Goal: Task Accomplishment & Management: Manage account settings

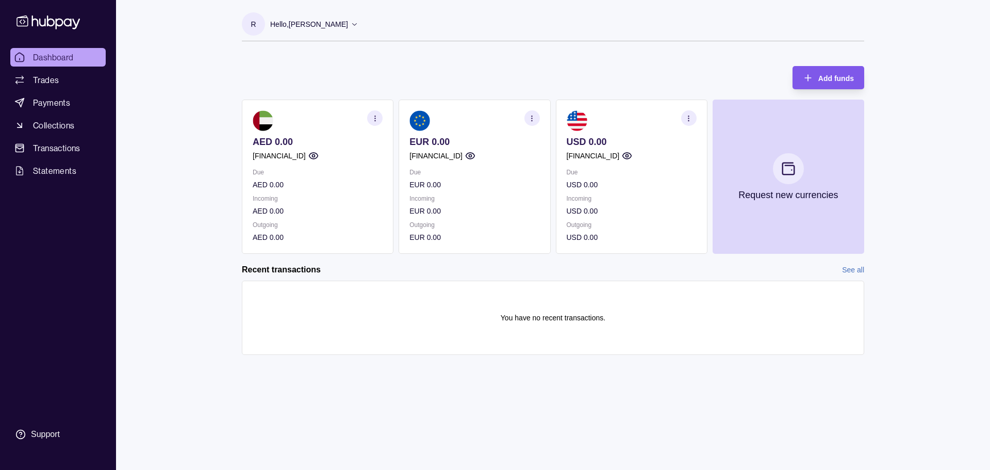
click at [836, 78] on span "Add funds" at bounding box center [836, 78] width 36 height 8
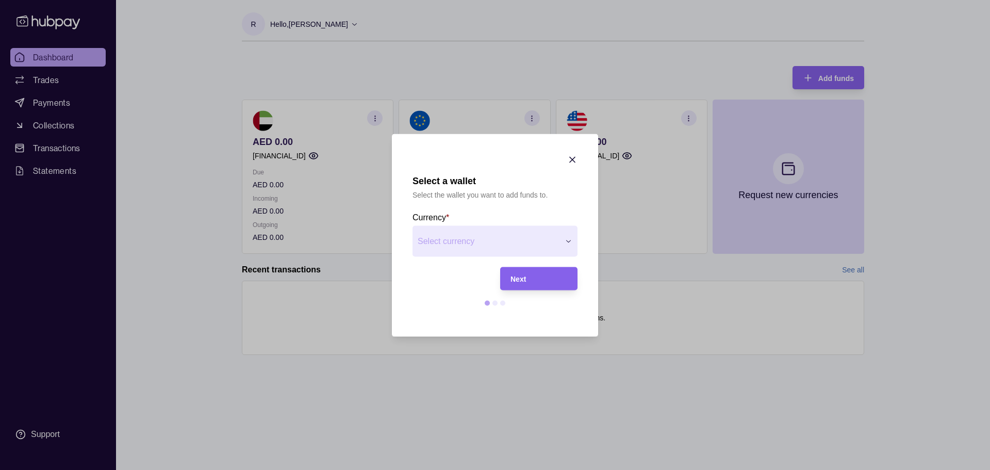
click at [572, 469] on div "Select a wallet Select the wallet you want to add funds to. Currency * Select c…" at bounding box center [495, 470] width 990 height 0
click at [541, 278] on div "Next" at bounding box center [538, 278] width 57 height 12
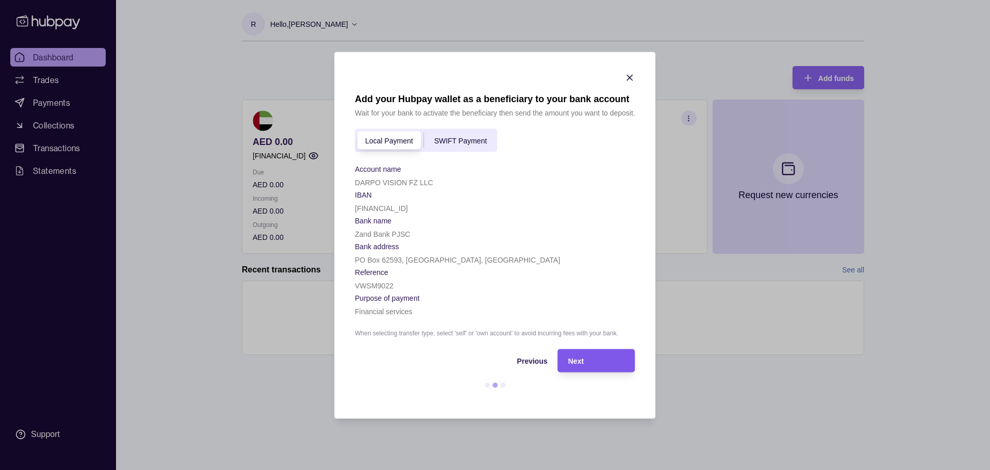
click at [601, 356] on div "Next" at bounding box center [596, 360] width 57 height 12
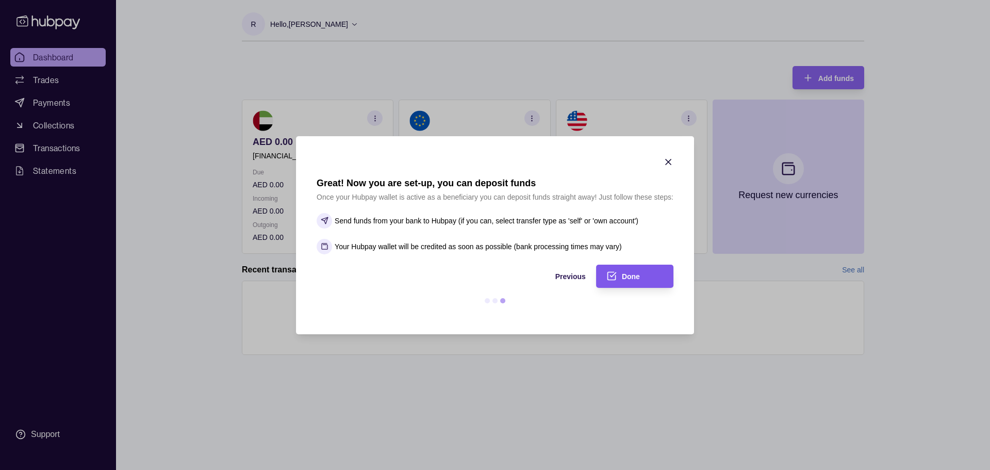
click at [633, 268] on div "Done" at bounding box center [627, 275] width 72 height 23
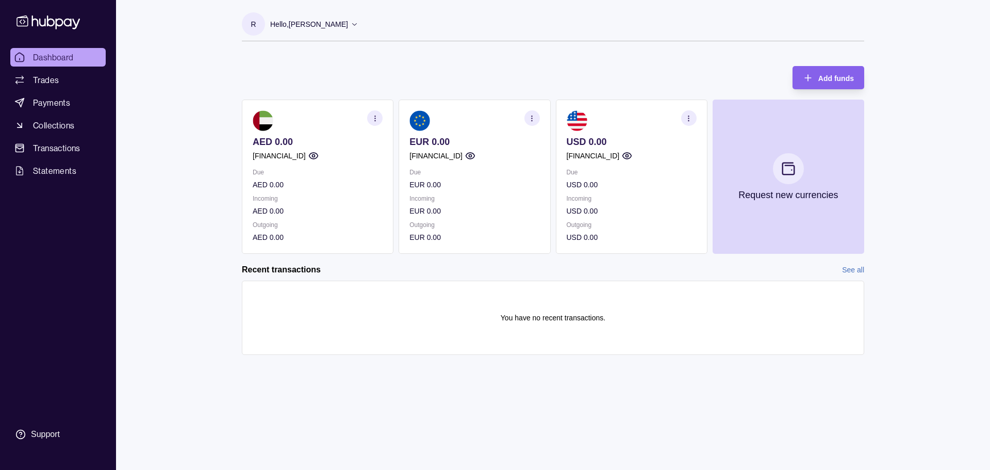
click at [335, 154] on section "AED 0.00 AE610960000536060001788 Due AED 0.00 Incoming AED 0.00 Outgoing AED 0.…" at bounding box center [318, 176] width 152 height 154
click at [319, 157] on icon "button" at bounding box center [313, 156] width 10 height 10
click at [338, 25] on p "Hello, [PERSON_NAME]" at bounding box center [309, 24] width 78 height 11
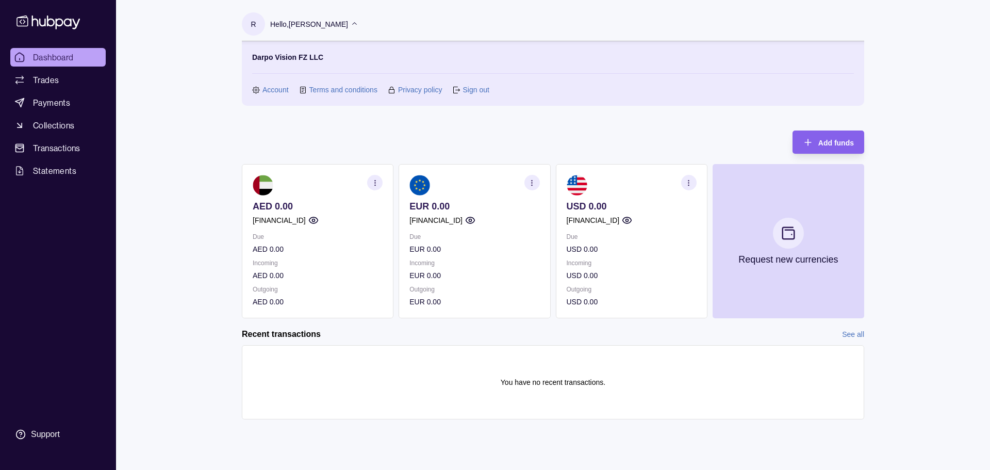
click at [263, 88] on link "Account" at bounding box center [275, 89] width 26 height 11
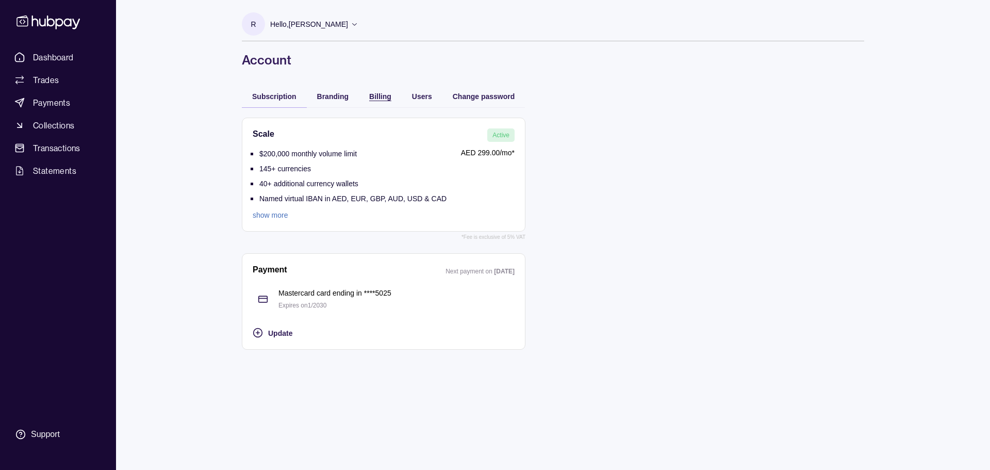
click at [386, 97] on span "Billing" at bounding box center [380, 96] width 22 height 8
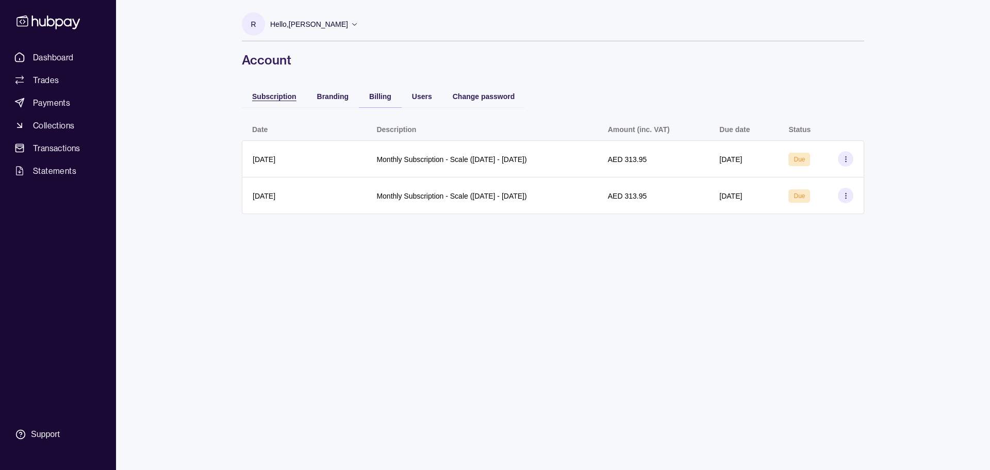
click at [256, 95] on span "Subscription" at bounding box center [274, 96] width 44 height 8
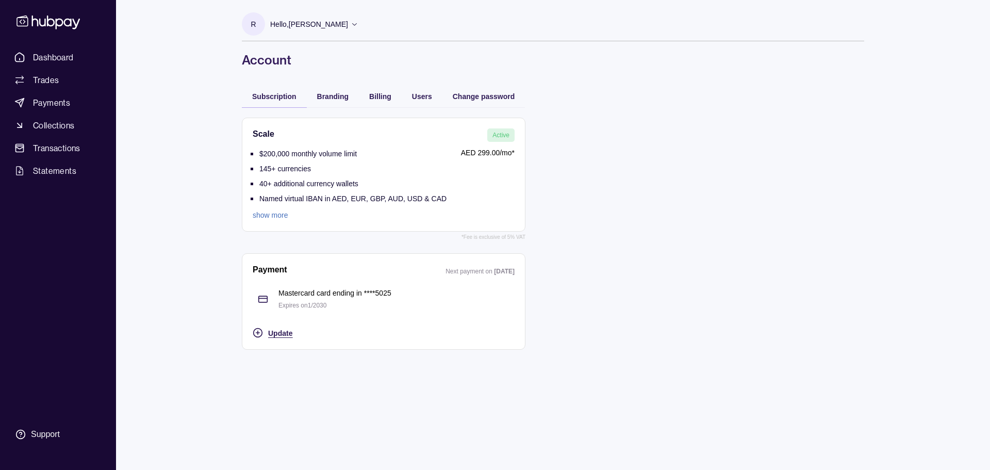
click at [285, 331] on span "Update" at bounding box center [280, 333] width 24 height 8
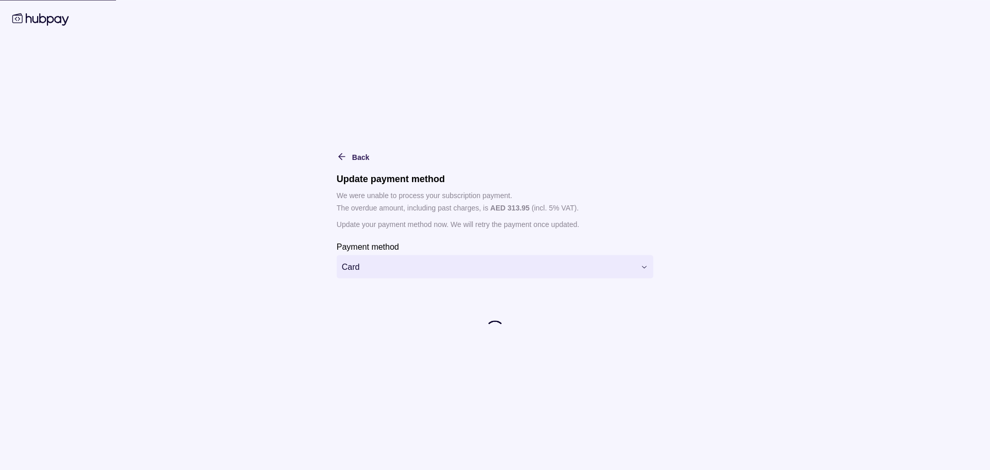
click at [412, 267] on html "**********" at bounding box center [495, 235] width 990 height 470
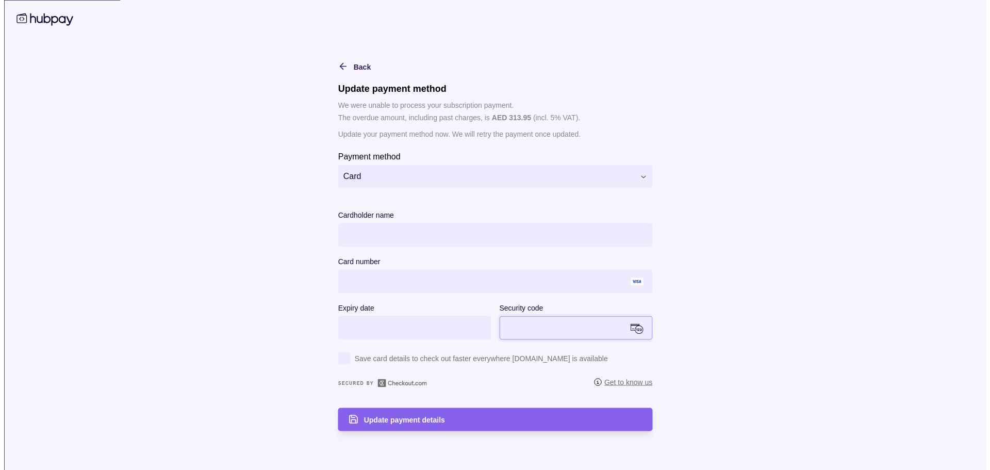
scroll to position [1, 0]
click at [482, 419] on div "Update payment details" at bounding box center [499, 419] width 278 height 12
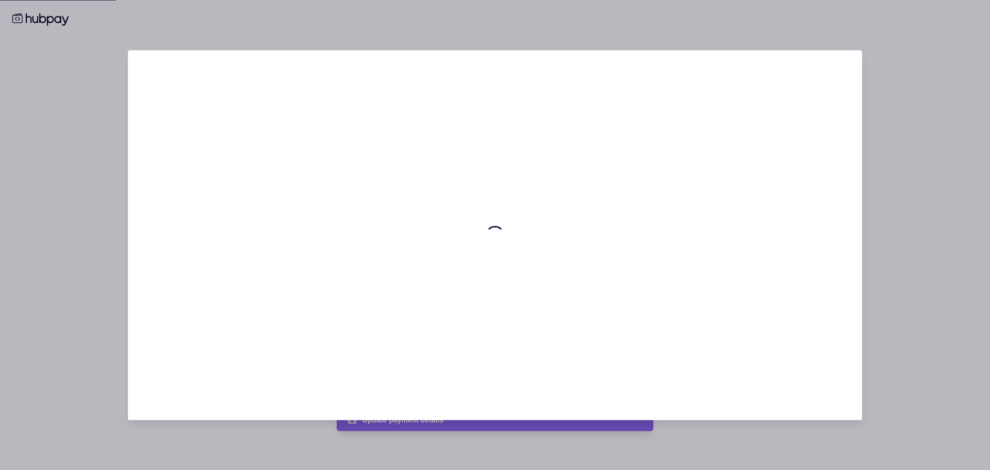
scroll to position [0, 0]
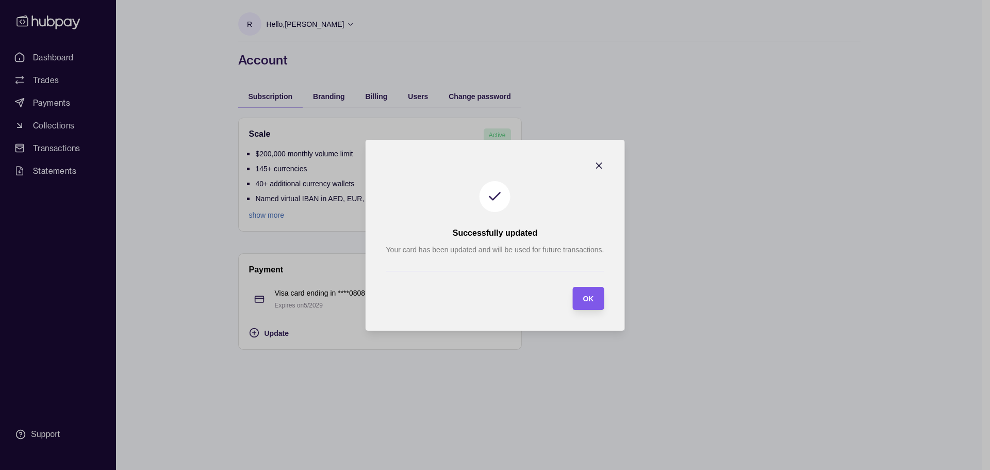
click at [586, 298] on span "OK" at bounding box center [587, 298] width 11 height 8
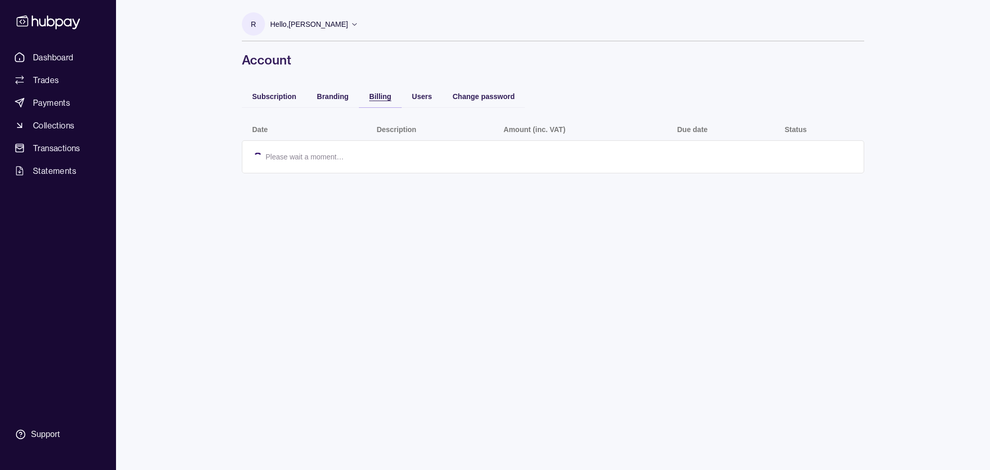
click at [379, 95] on span "Billing" at bounding box center [380, 96] width 22 height 8
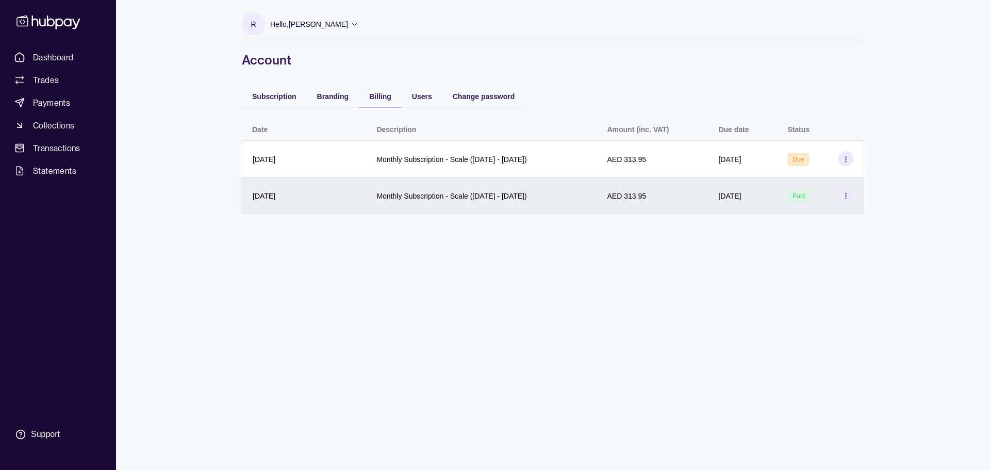
click at [850, 196] on section at bounding box center [845, 195] width 15 height 15
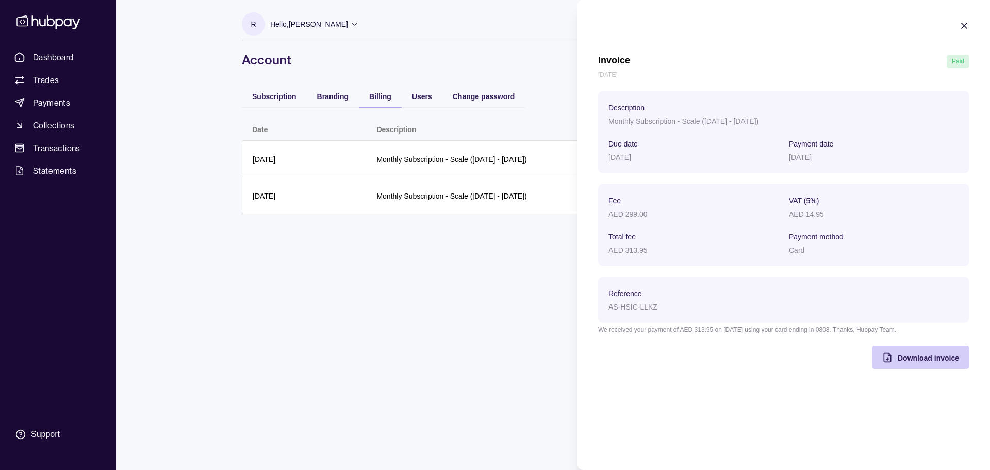
click at [946, 361] on span "Download invoice" at bounding box center [927, 358] width 61 height 8
click at [960, 20] on section "Invoice Paid [DATE] Description Monthly Subscription - Scale ([DATE] - [DATE]) …" at bounding box center [783, 194] width 412 height 389
click at [966, 19] on section "Invoice Paid [DATE] Description Monthly Subscription - Scale ([DATE] - [DATE]) …" at bounding box center [783, 194] width 412 height 389
click at [968, 22] on icon "button" at bounding box center [964, 26] width 10 height 10
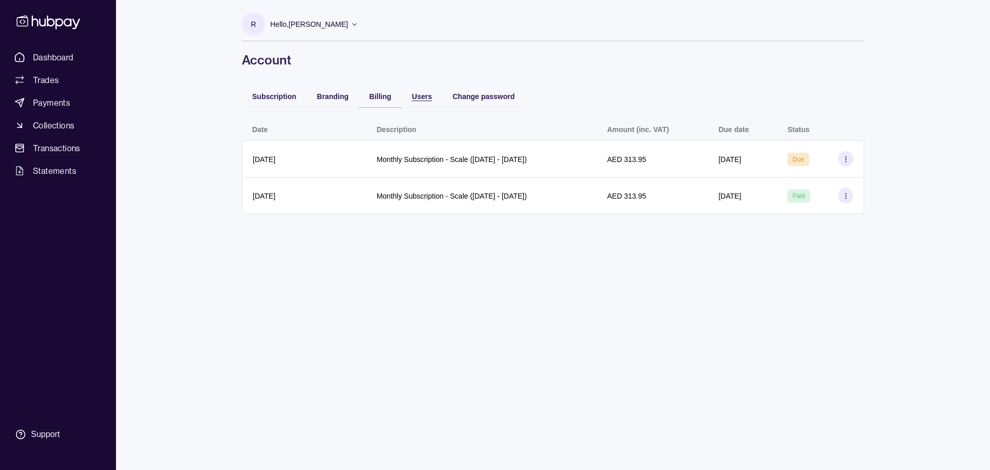
click at [425, 95] on span "Users" at bounding box center [422, 96] width 20 height 8
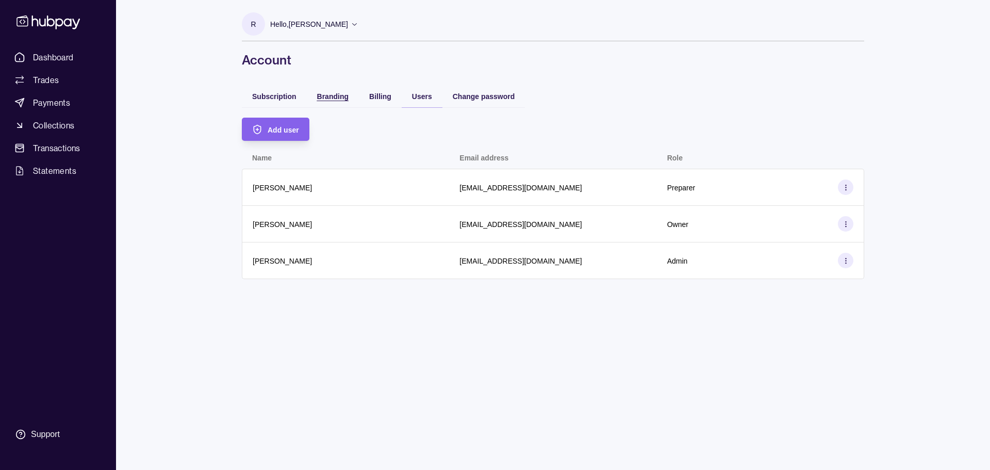
click at [337, 97] on span "Branding" at bounding box center [332, 96] width 31 height 8
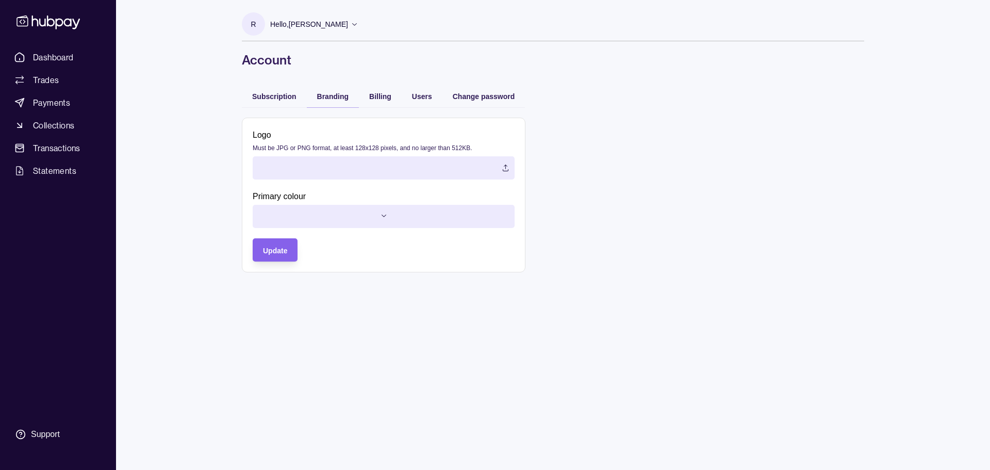
click at [405, 171] on label at bounding box center [384, 167] width 262 height 23
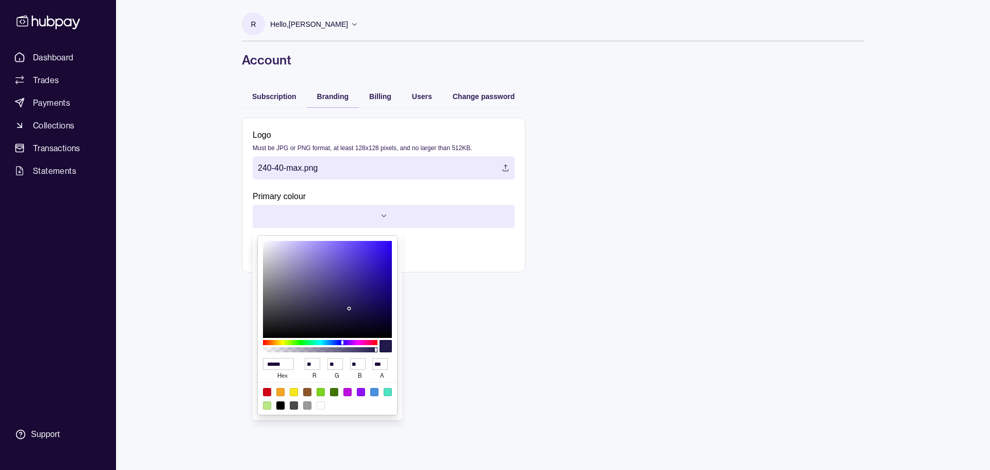
click at [379, 212] on html "Dashboard Trades Payments Collections Transactions Statements Support R Hello, …" at bounding box center [495, 235] width 990 height 470
type input "******"
type input "**"
type input "***"
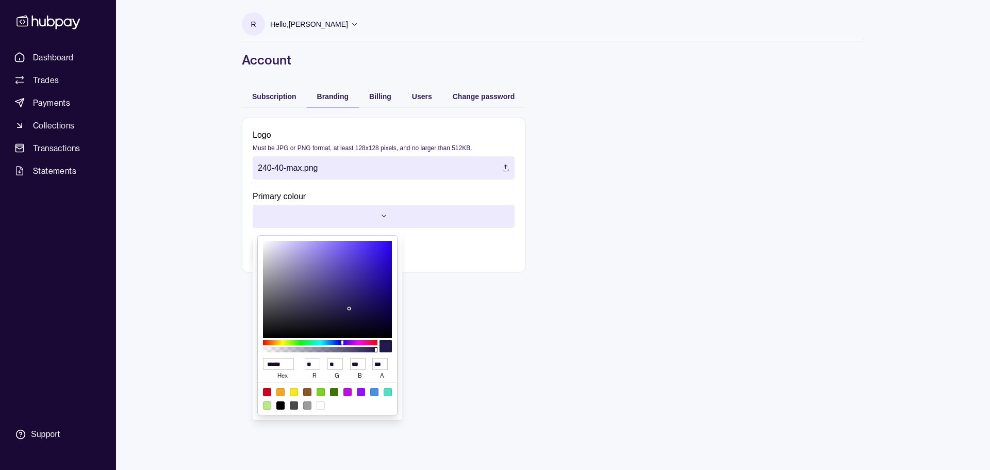
click at [375, 269] on div at bounding box center [327, 289] width 129 height 97
click at [537, 358] on html "Dashboard Trades Payments Collections Transactions Statements Support R Hello, …" at bounding box center [495, 235] width 990 height 470
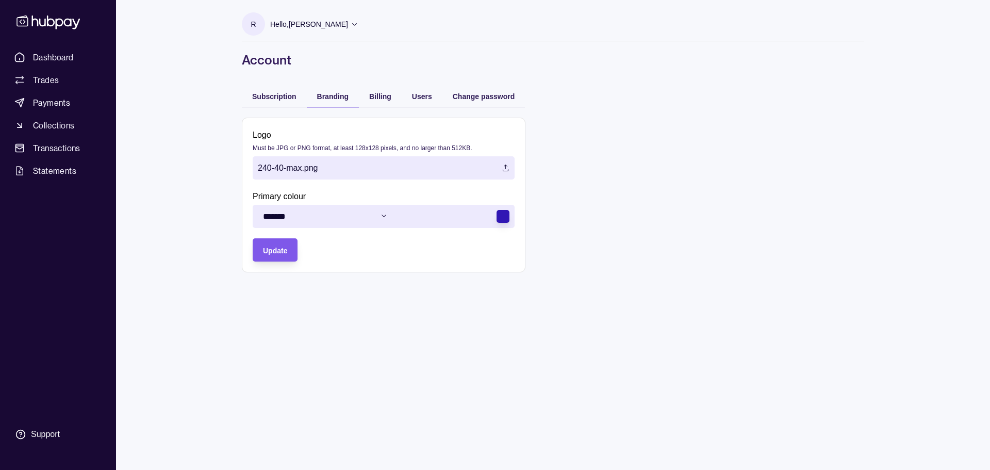
click at [270, 254] on span "Update" at bounding box center [275, 250] width 24 height 8
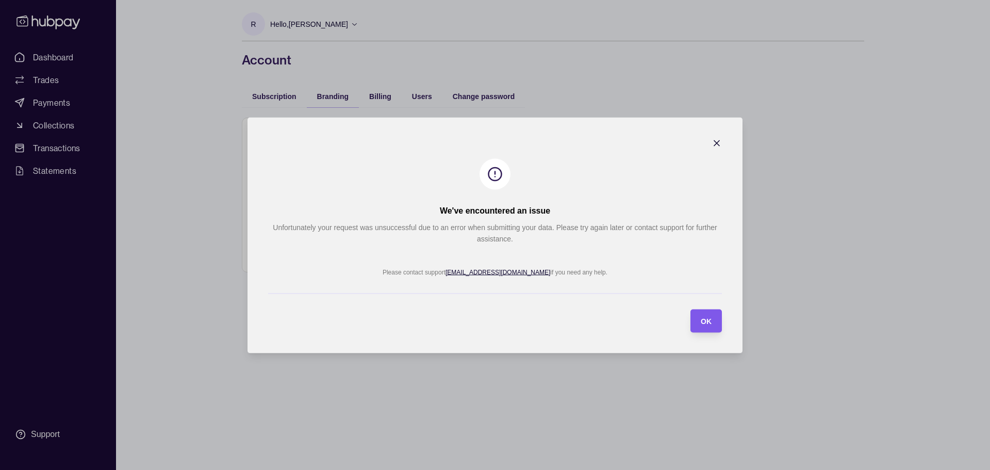
click at [713, 320] on section "OK" at bounding box center [705, 320] width 31 height 23
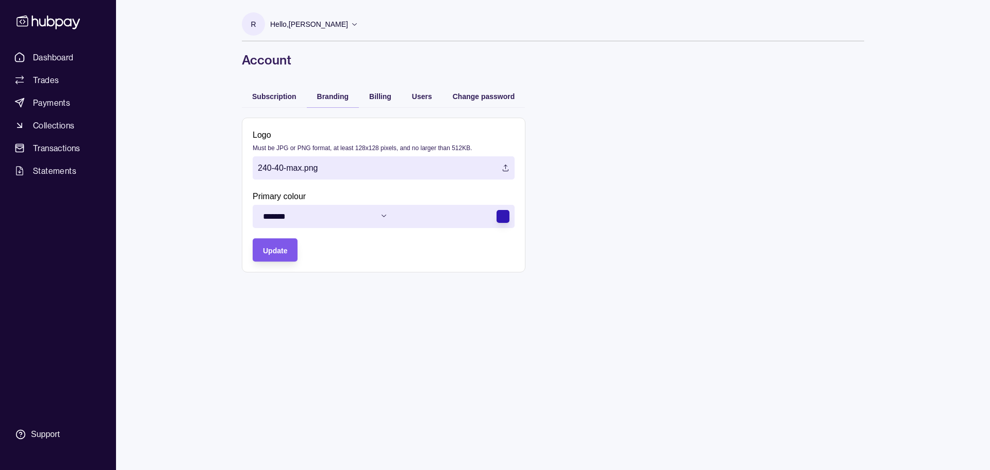
click at [256, 251] on div "submit" at bounding box center [252, 249] width 8 height 8
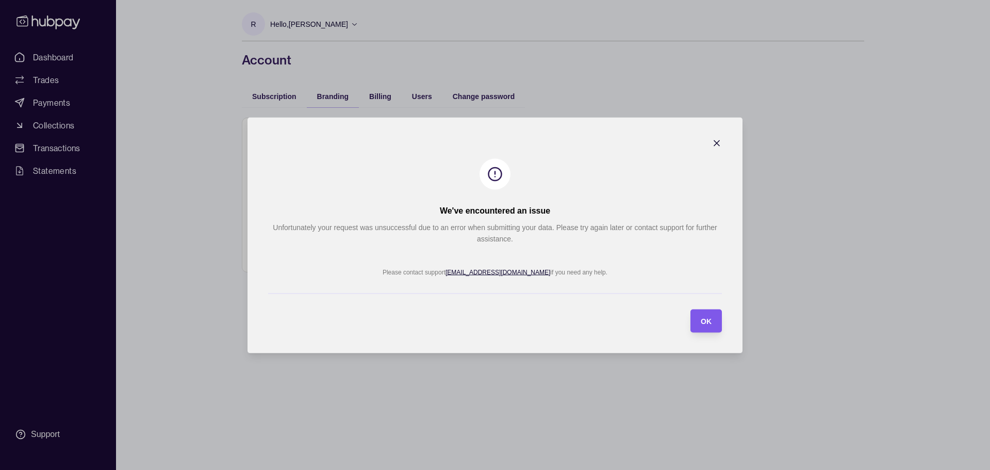
click at [697, 321] on div "OK" at bounding box center [698, 320] width 26 height 23
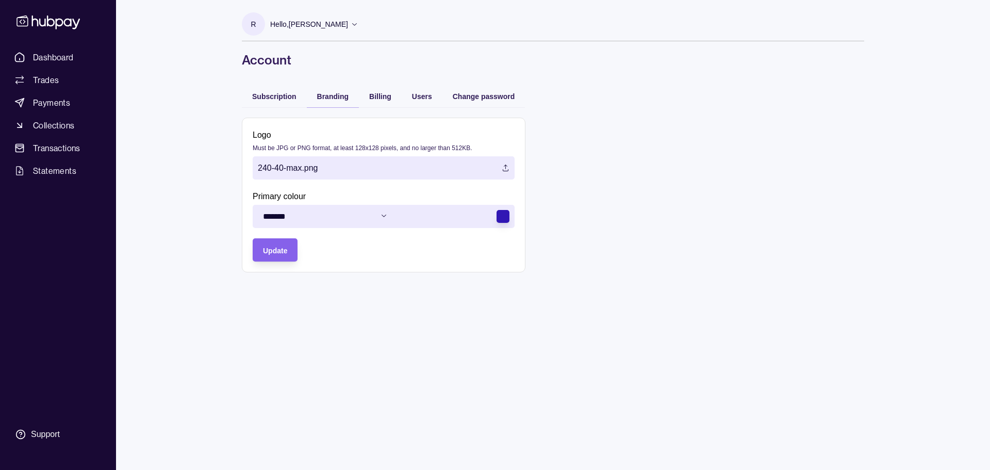
click at [286, 170] on label "240-40-max.png" at bounding box center [384, 167] width 262 height 23
click at [275, 253] on span "Update" at bounding box center [275, 250] width 24 height 8
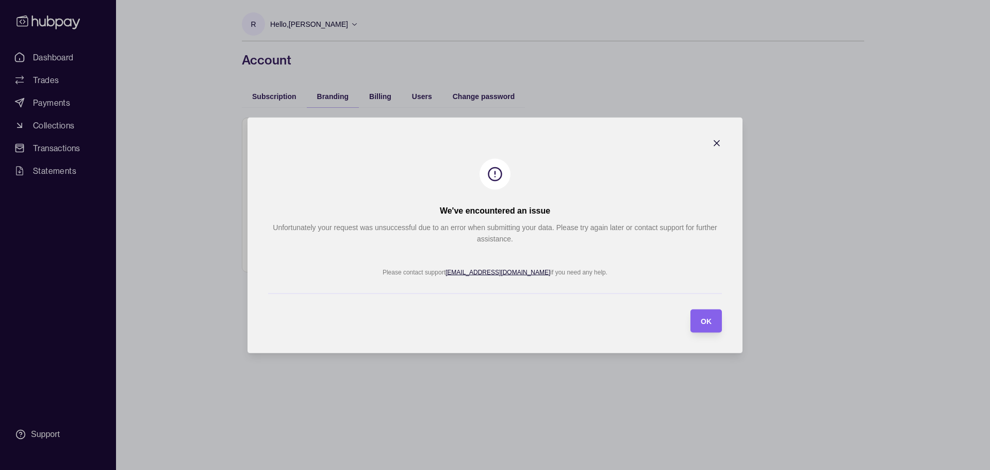
drag, startPoint x: 714, startPoint y: 140, endPoint x: 684, endPoint y: 138, distance: 29.9
click at [713, 140] on icon "button" at bounding box center [716, 143] width 10 height 10
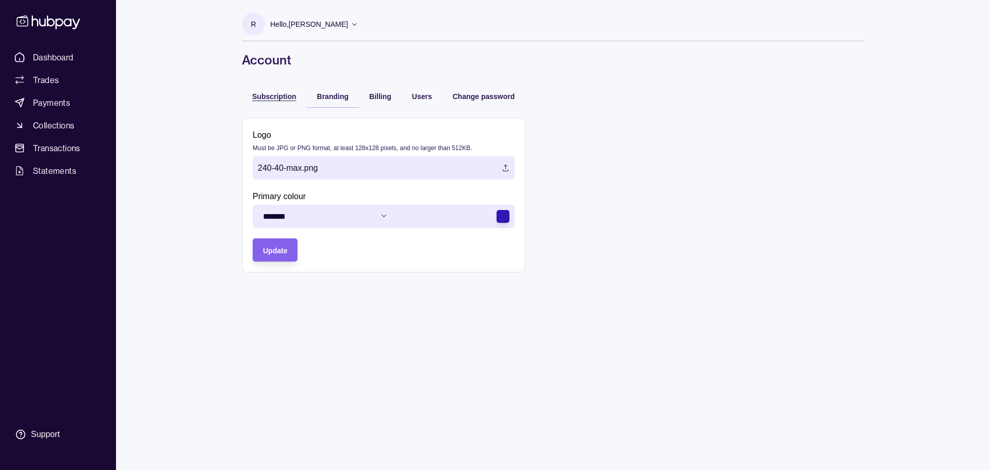
click at [274, 100] on span "Subscription" at bounding box center [274, 96] width 44 height 8
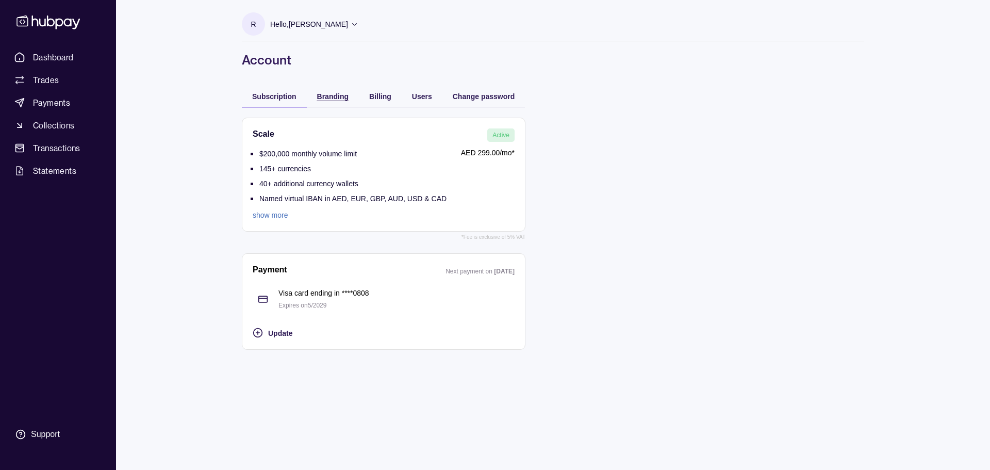
click at [330, 95] on span "Branding" at bounding box center [332, 96] width 31 height 8
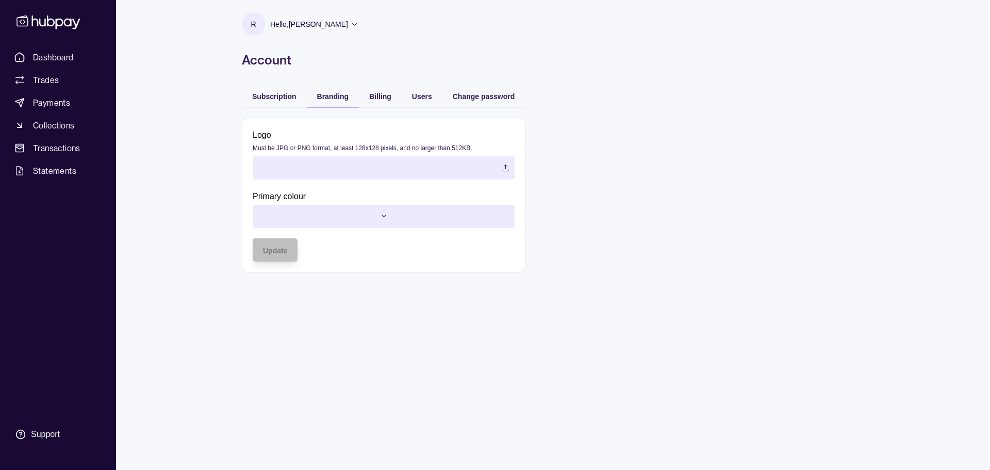
click at [306, 170] on label at bounding box center [384, 167] width 262 height 23
click at [286, 251] on span "Update" at bounding box center [275, 250] width 24 height 8
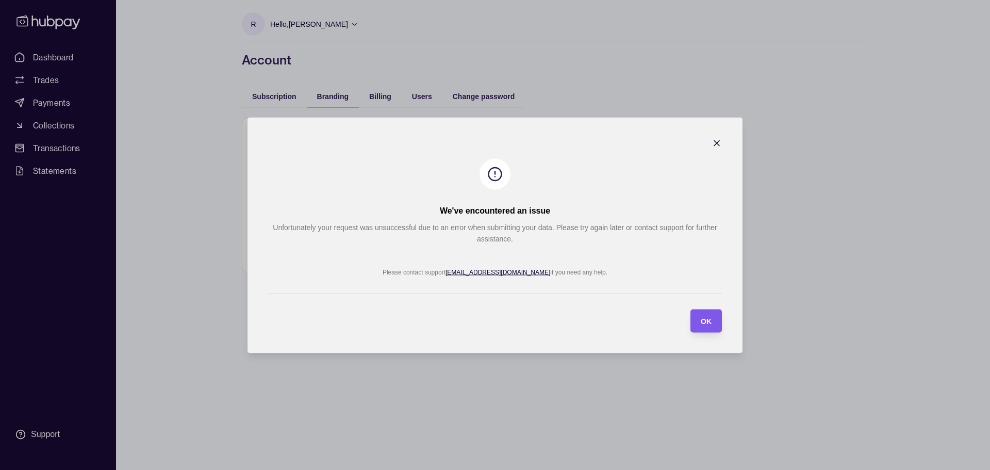
click at [697, 320] on div "OK" at bounding box center [698, 320] width 26 height 23
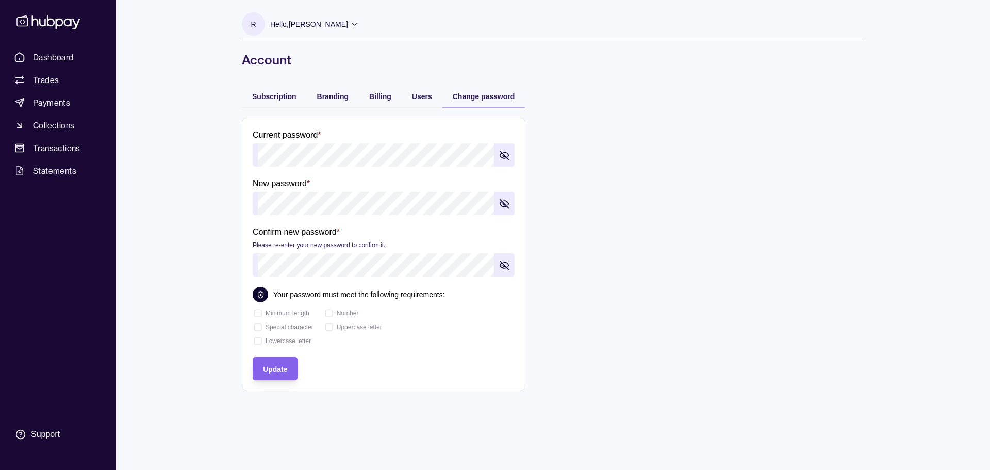
click at [481, 94] on span "Change password" at bounding box center [484, 96] width 62 height 8
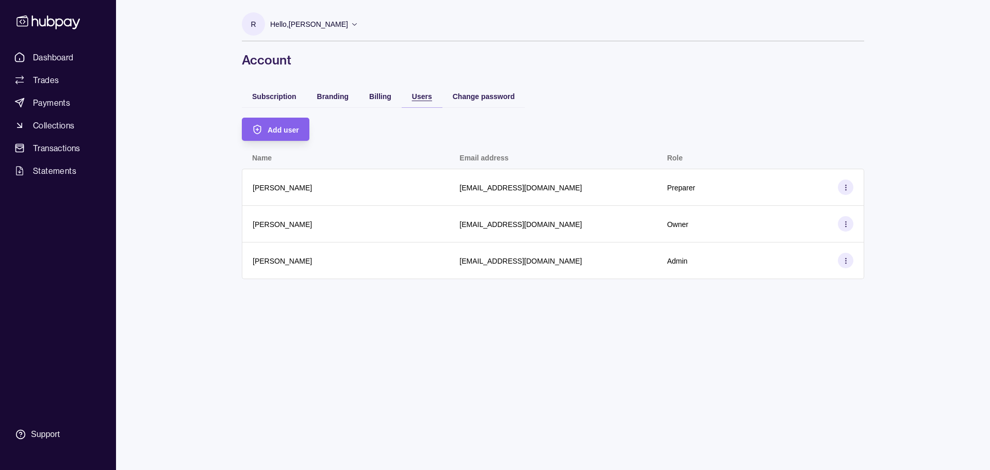
click at [421, 96] on span "Users" at bounding box center [422, 96] width 20 height 8
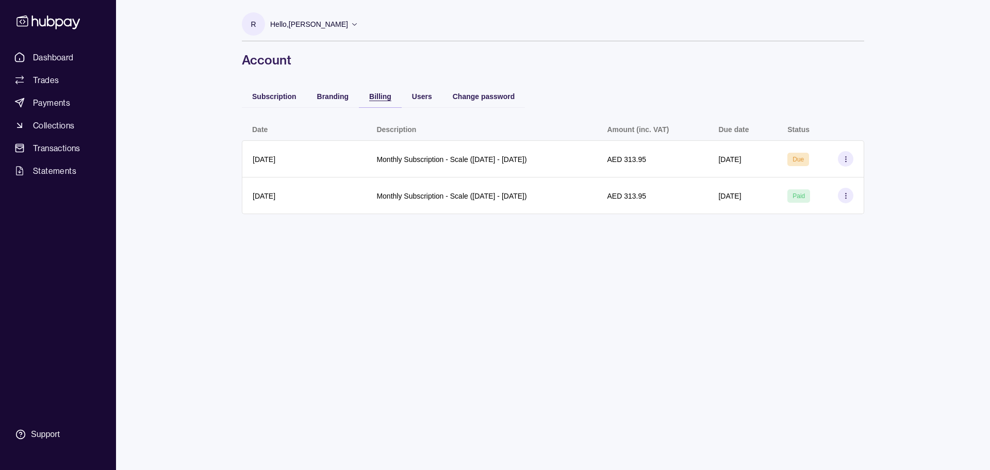
click at [380, 92] on div "Billing" at bounding box center [380, 96] width 22 height 12
click at [343, 98] on span "Branding" at bounding box center [332, 96] width 31 height 8
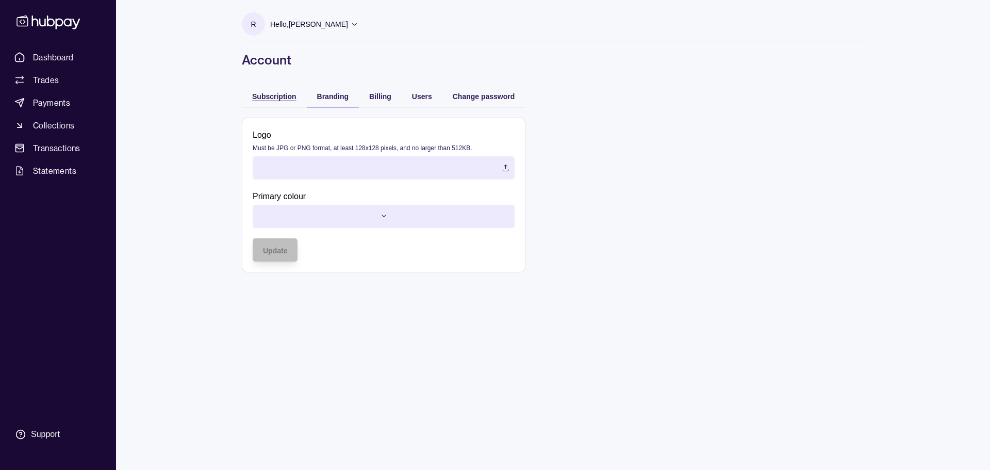
click at [273, 90] on div "Subscription" at bounding box center [274, 96] width 44 height 12
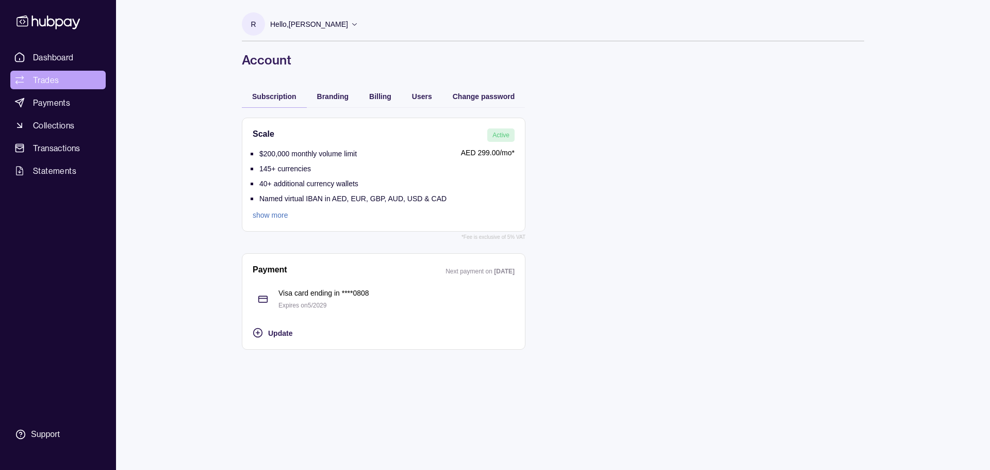
click at [58, 75] on span "Trades" at bounding box center [46, 80] width 26 height 12
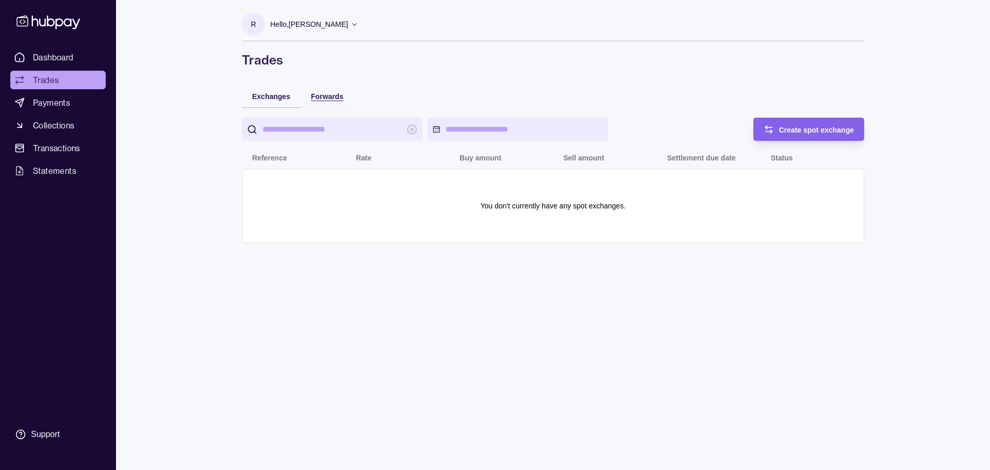
click at [329, 97] on span "Forwards" at bounding box center [327, 96] width 32 height 8
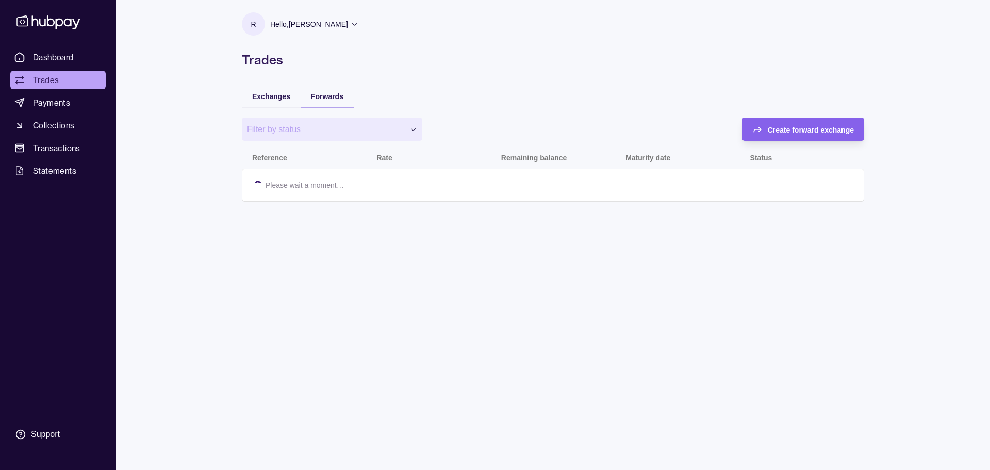
click at [273, 102] on div "Exchanges" at bounding box center [271, 96] width 59 height 23
click at [302, 129] on html "Dashboard Trades Payments Collections Transactions Statements Support R Hello, …" at bounding box center [495, 235] width 990 height 470
click at [269, 94] on span "Exchanges" at bounding box center [271, 96] width 38 height 8
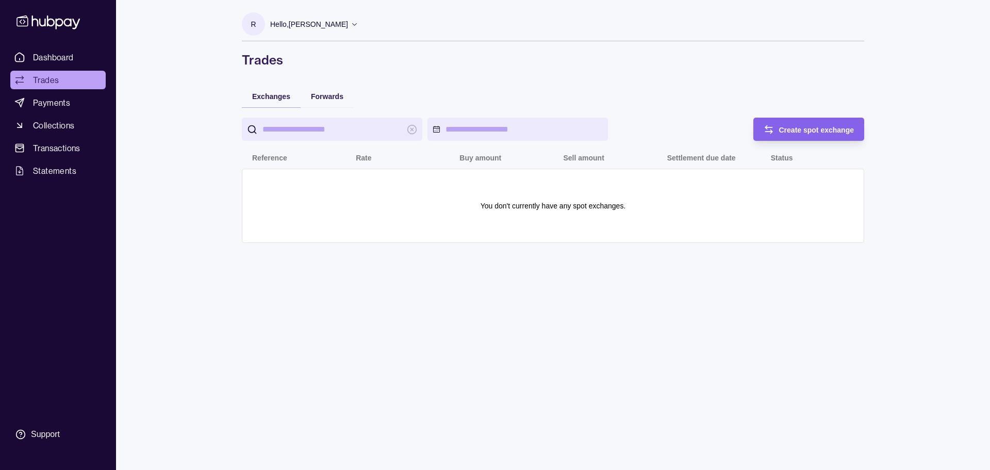
click at [479, 130] on html "Dashboard Trades Payments Collections Transactions Statements Support R Hello, …" at bounding box center [495, 235] width 990 height 470
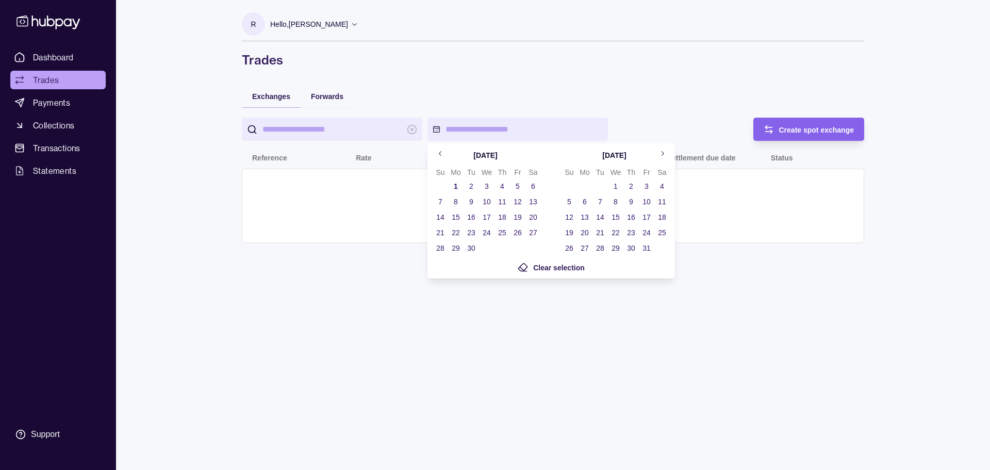
click at [479, 130] on html "Dashboard Trades Payments Collections Transactions Statements Support R Hello, …" at bounding box center [495, 235] width 990 height 470
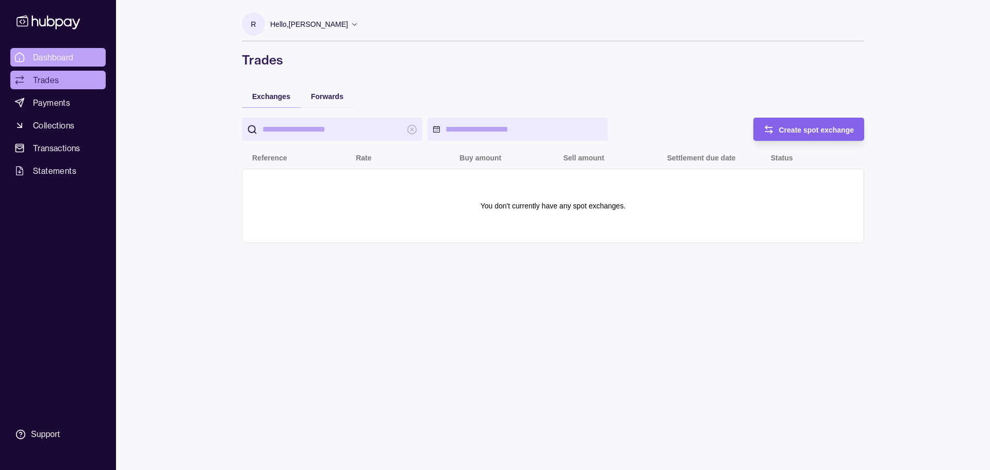
click at [52, 53] on span "Dashboard" at bounding box center [53, 57] width 41 height 12
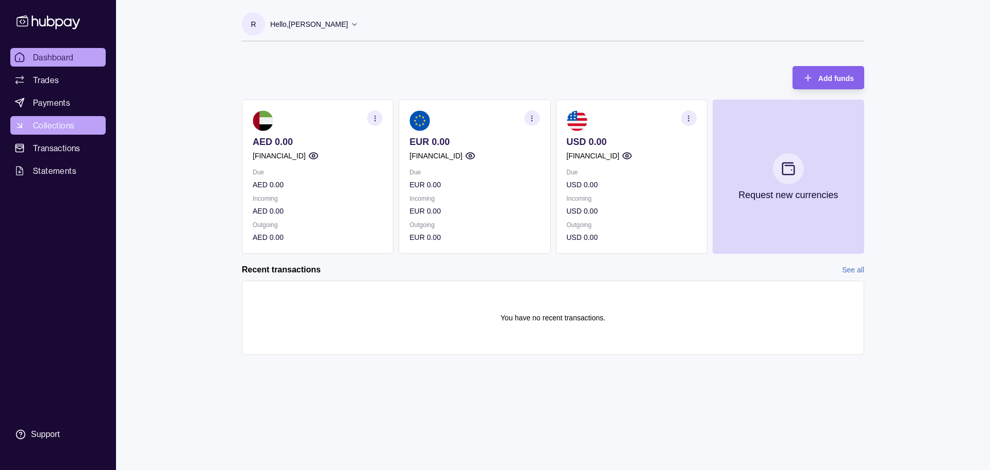
click at [45, 119] on link "Collections" at bounding box center [57, 125] width 95 height 19
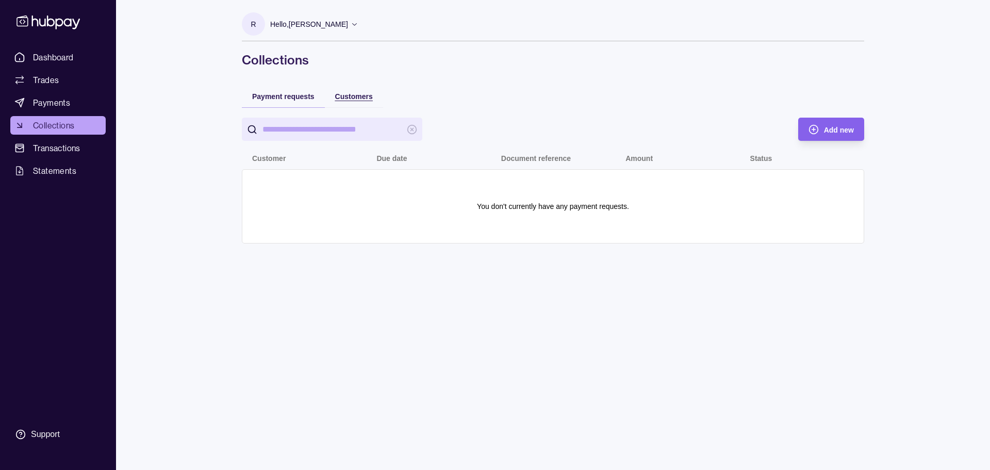
click at [358, 98] on span "Customers" at bounding box center [354, 96] width 38 height 8
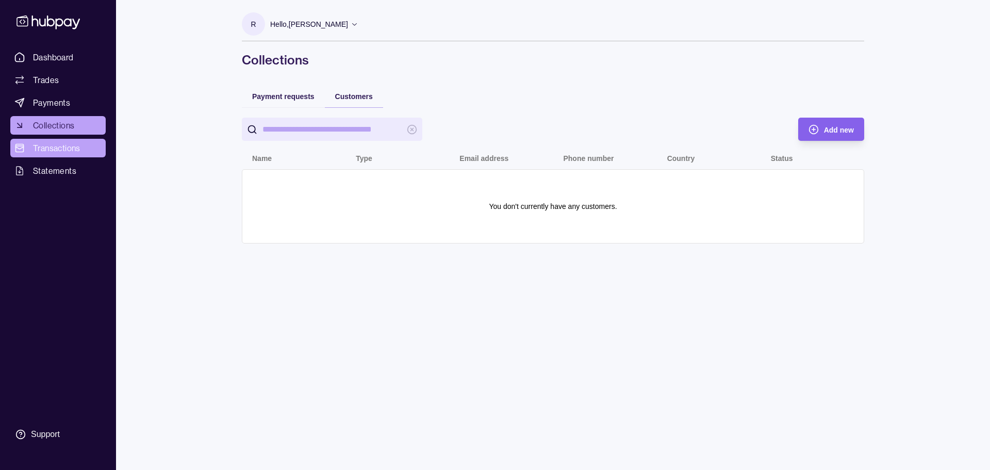
click at [66, 146] on span "Transactions" at bounding box center [56, 148] width 47 height 12
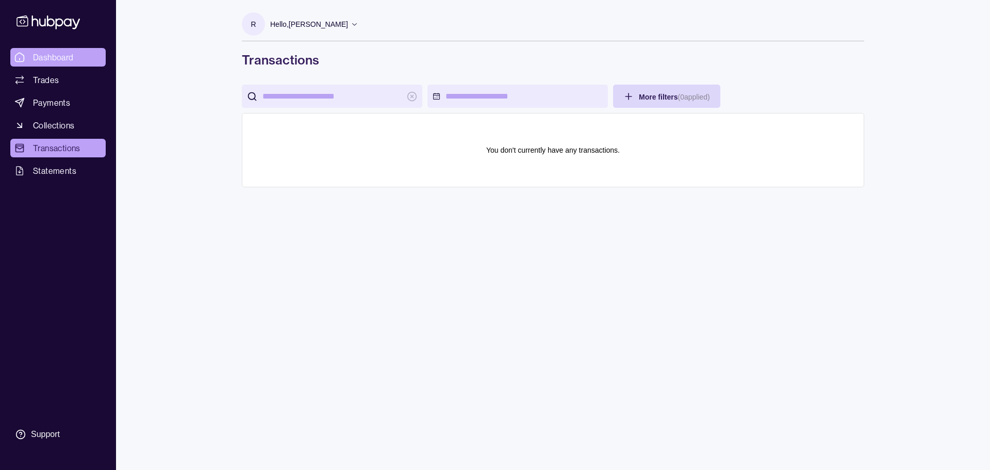
click at [53, 55] on span "Dashboard" at bounding box center [53, 57] width 41 height 12
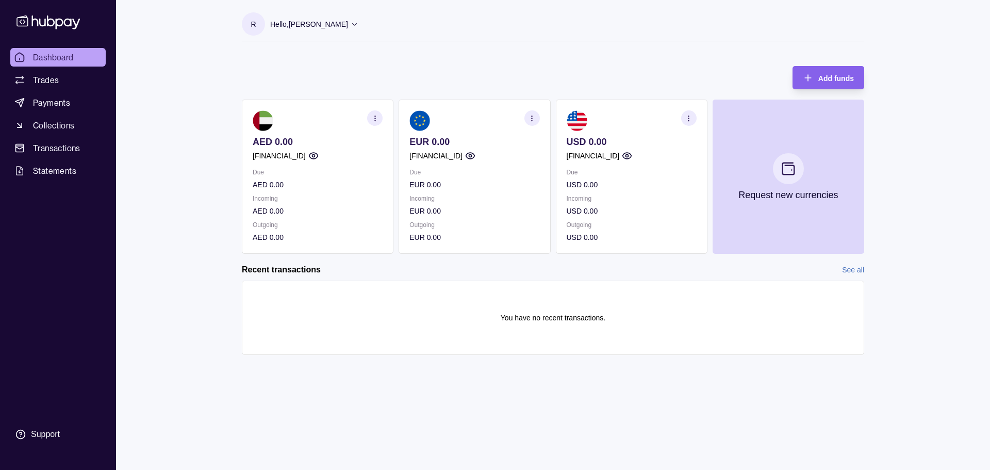
click at [337, 22] on p "Hello, [PERSON_NAME]" at bounding box center [309, 24] width 78 height 11
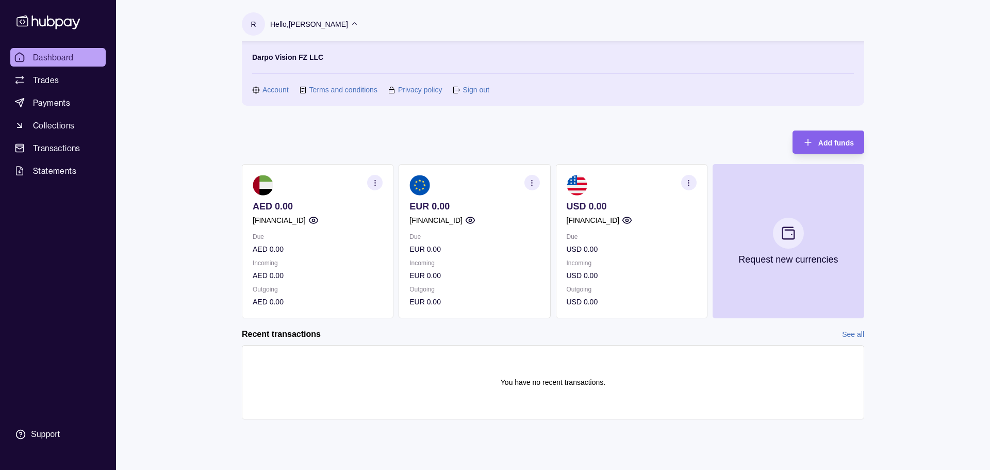
click at [337, 22] on p "Hello, [PERSON_NAME]" at bounding box center [309, 24] width 78 height 11
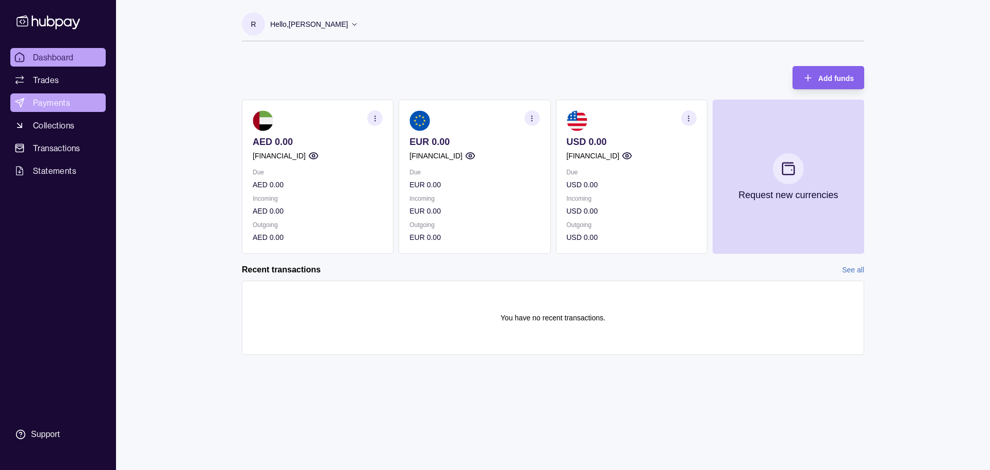
click at [61, 103] on span "Payments" at bounding box center [51, 102] width 37 height 12
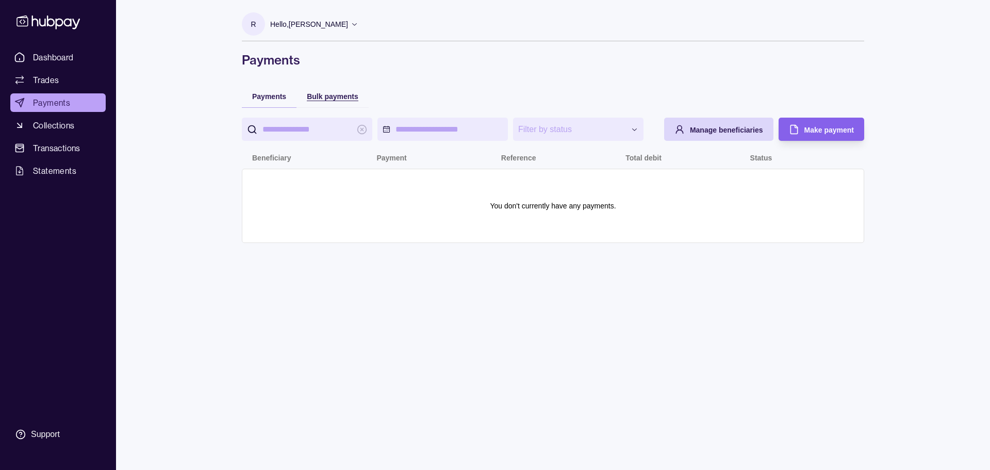
click at [344, 97] on span "Bulk payments" at bounding box center [333, 96] width 52 height 8
click at [681, 129] on div "Manage beneficiaries" at bounding box center [707, 129] width 104 height 23
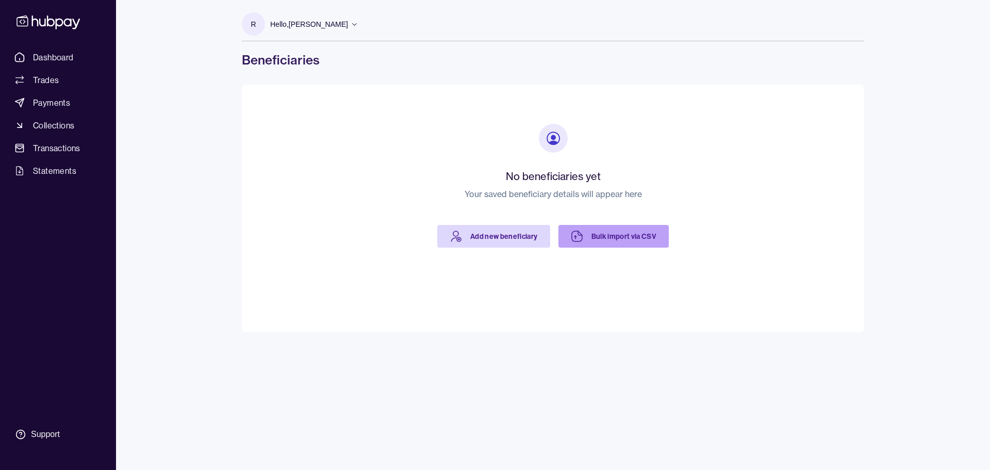
click at [617, 240] on link "Bulk import via CSV" at bounding box center [613, 236] width 111 height 23
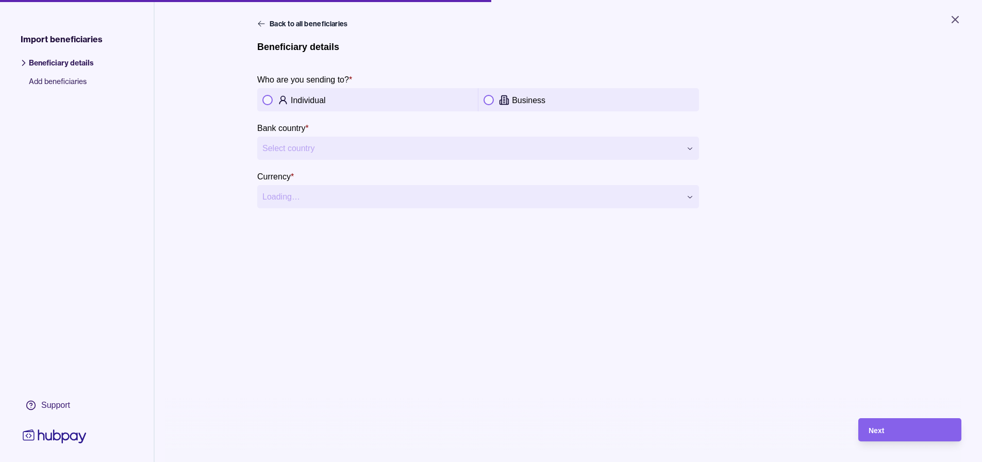
click at [489, 100] on button "button" at bounding box center [489, 100] width 10 height 10
click at [387, 151] on html "**********" at bounding box center [491, 231] width 982 height 462
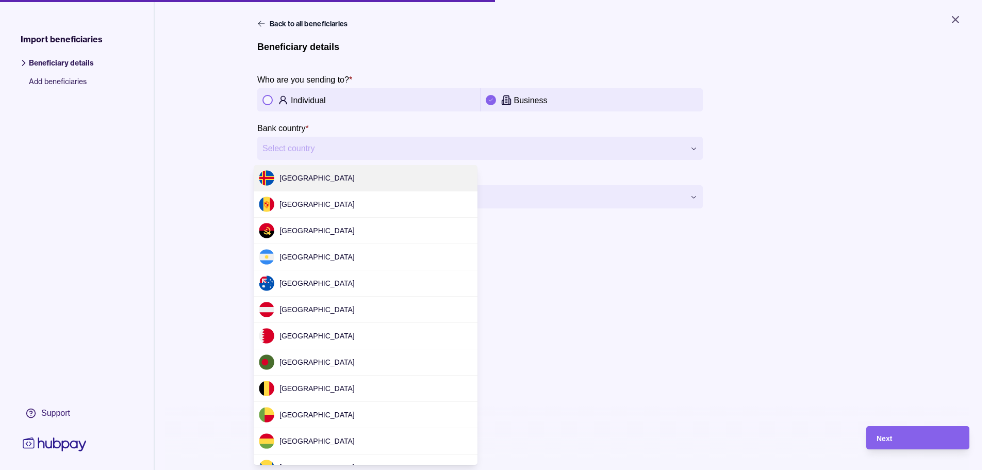
click at [387, 150] on html "**********" at bounding box center [495, 235] width 990 height 470
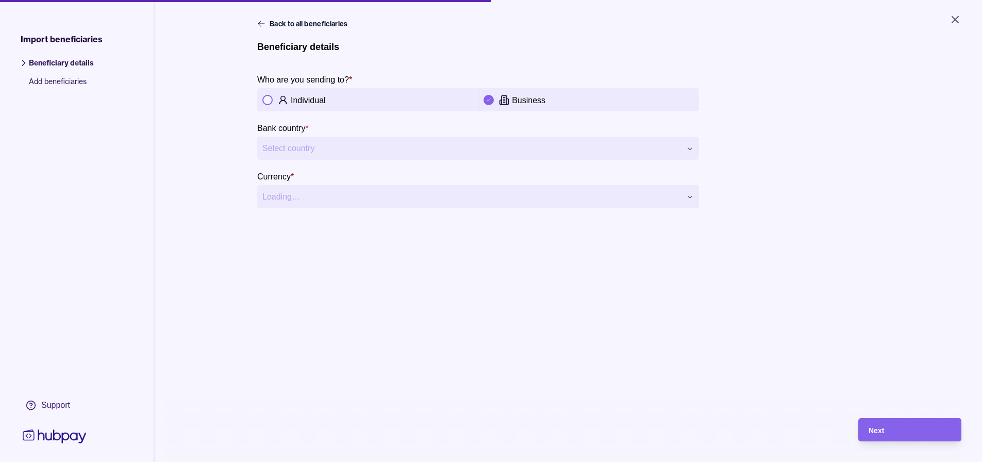
click at [598, 276] on div "**********" at bounding box center [568, 250] width 622 height 462
click at [261, 21] on icon at bounding box center [261, 24] width 8 height 8
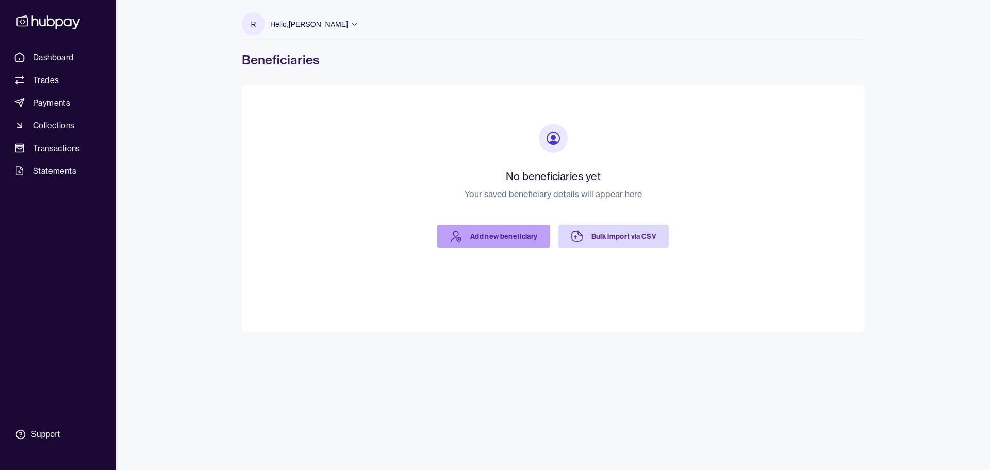
click at [507, 238] on link "Add new beneficiary" at bounding box center [493, 236] width 113 height 23
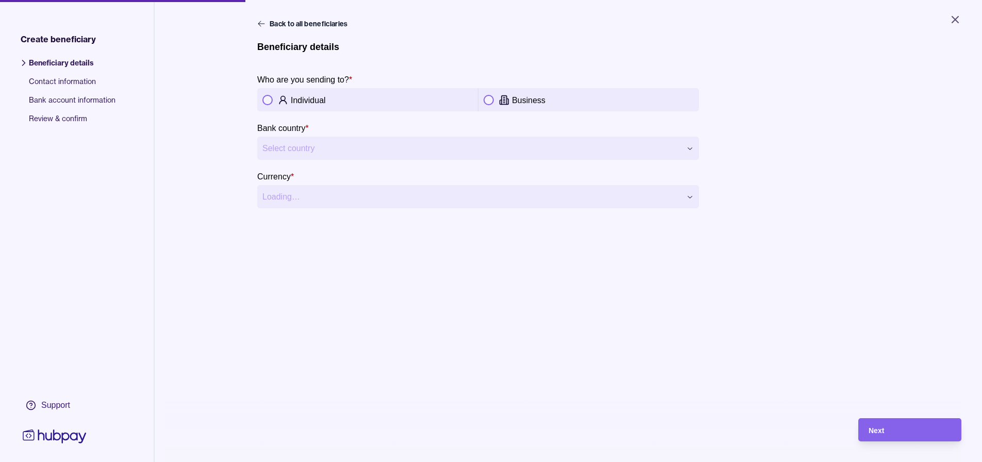
click at [318, 148] on html "**********" at bounding box center [491, 231] width 982 height 462
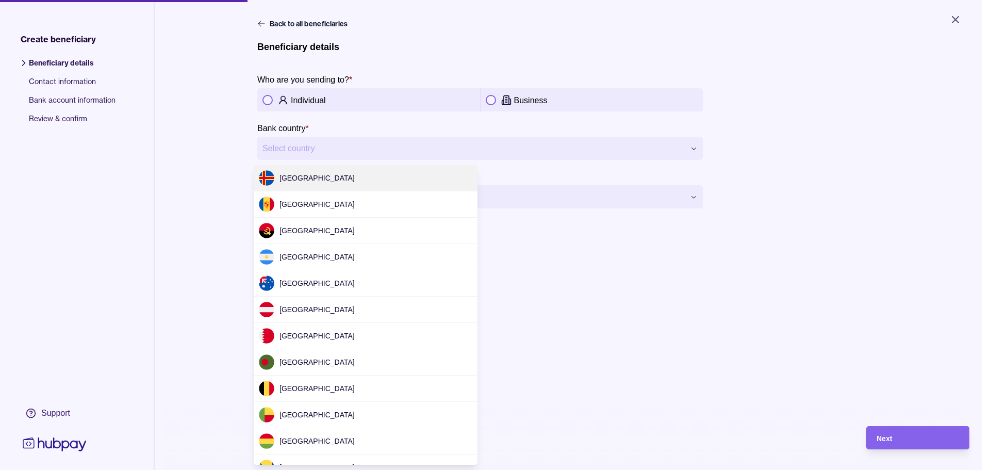
click at [318, 148] on html "**********" at bounding box center [495, 235] width 990 height 470
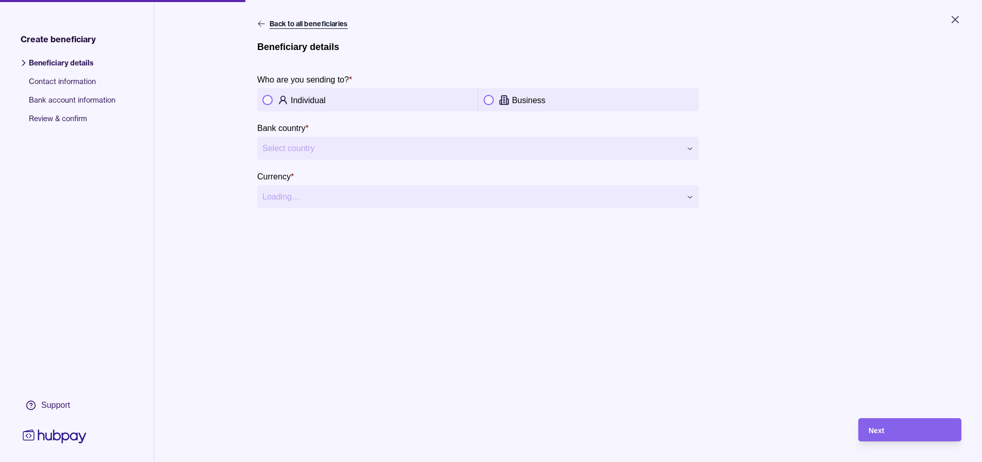
click at [262, 24] on button "Back to all beneficiaries" at bounding box center [303, 24] width 93 height 10
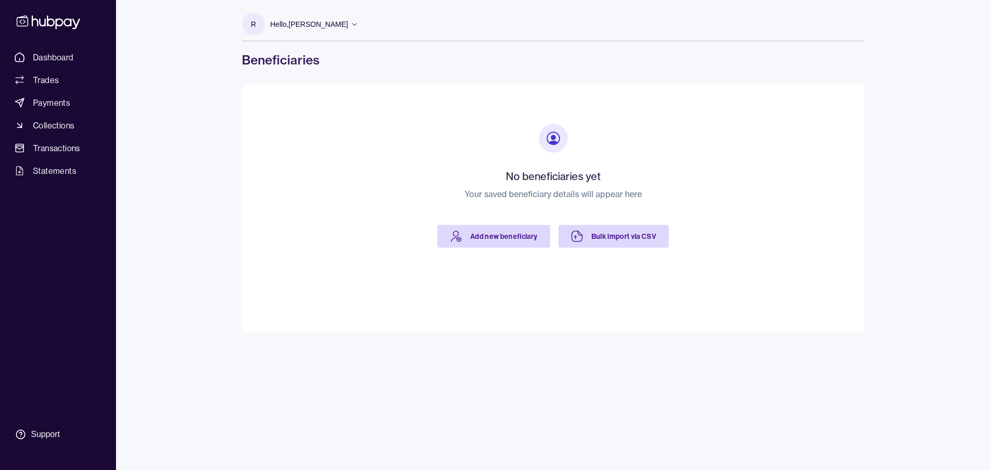
click at [351, 22] on icon at bounding box center [355, 24] width 8 height 8
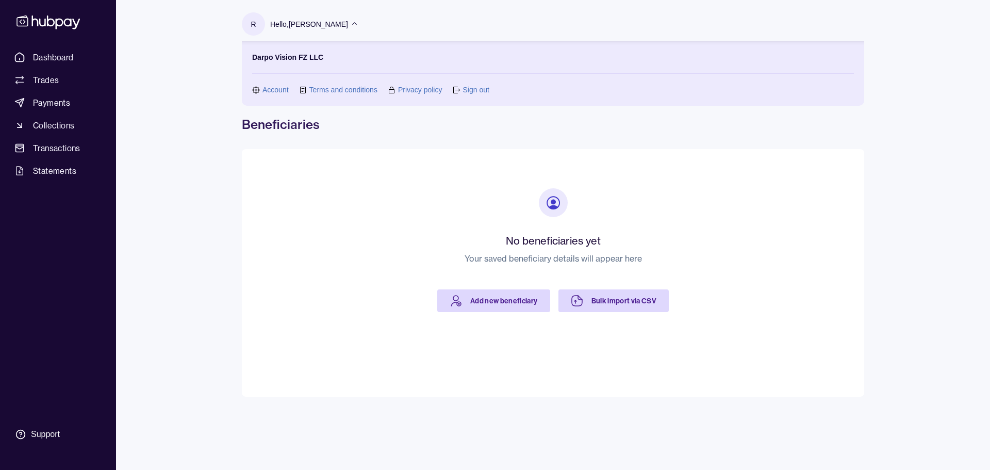
click at [351, 22] on icon at bounding box center [355, 24] width 8 height 8
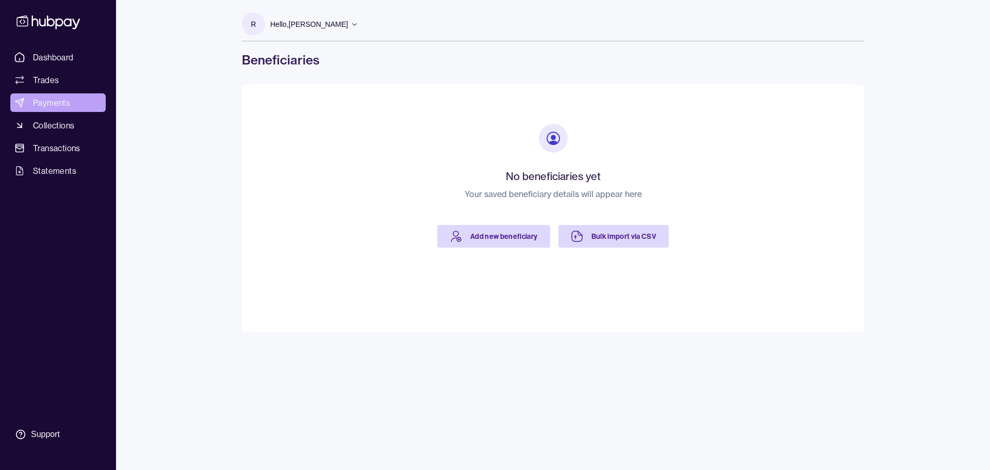
click at [50, 101] on span "Payments" at bounding box center [51, 102] width 37 height 12
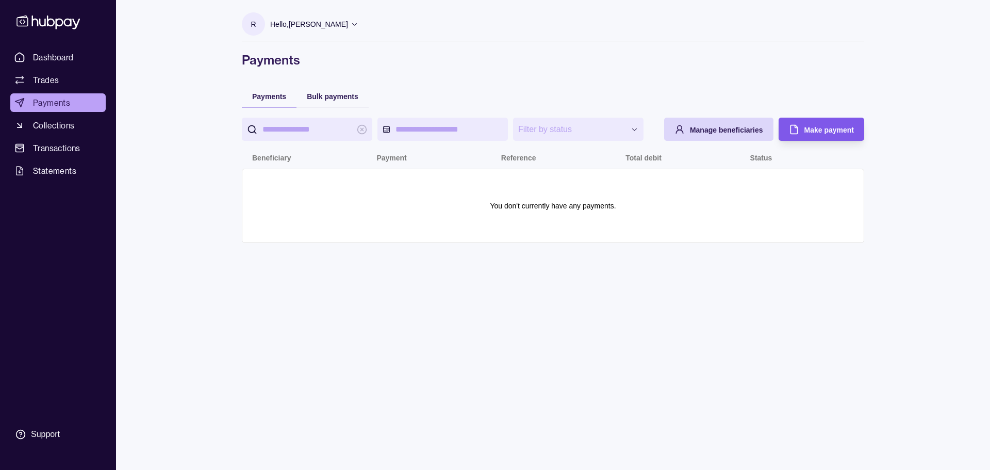
click at [812, 128] on span "Make payment" at bounding box center [828, 130] width 49 height 8
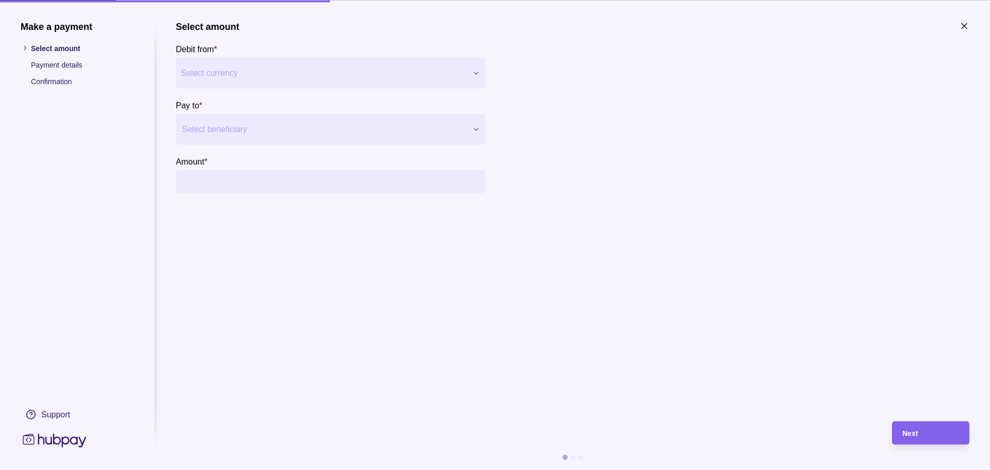
click at [390, 469] on div "Make a payment Select amount Payment details Confirmation Support Select amount…" at bounding box center [495, 470] width 990 height 0
click at [359, 131] on div at bounding box center [324, 129] width 284 height 14
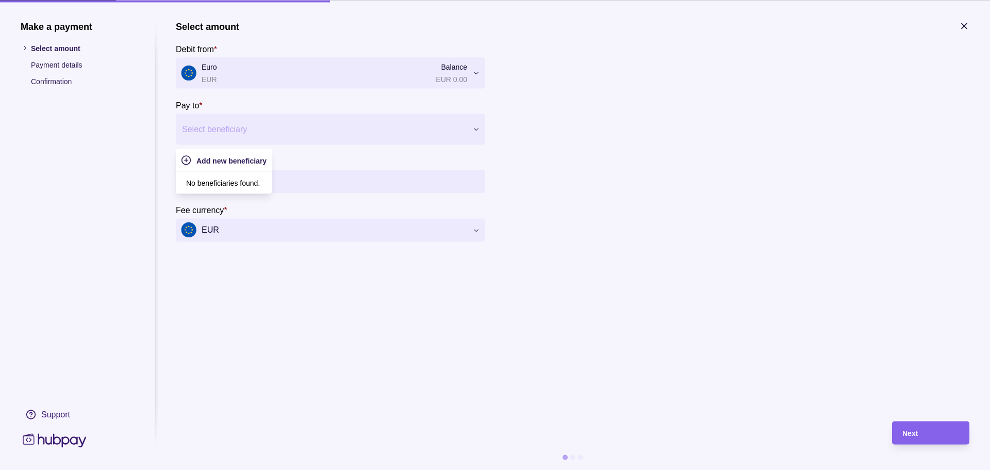
click at [318, 346] on section "Select amount Debit from * Euro EUR Balance EUR 0.00 *** *** *** Pay to * Use U…" at bounding box center [572, 216] width 793 height 390
click at [231, 176] on input "Amount *" at bounding box center [341, 181] width 278 height 23
click at [290, 127] on div at bounding box center [324, 129] width 284 height 14
click at [213, 163] on span "Add new beneficiary" at bounding box center [231, 160] width 70 height 8
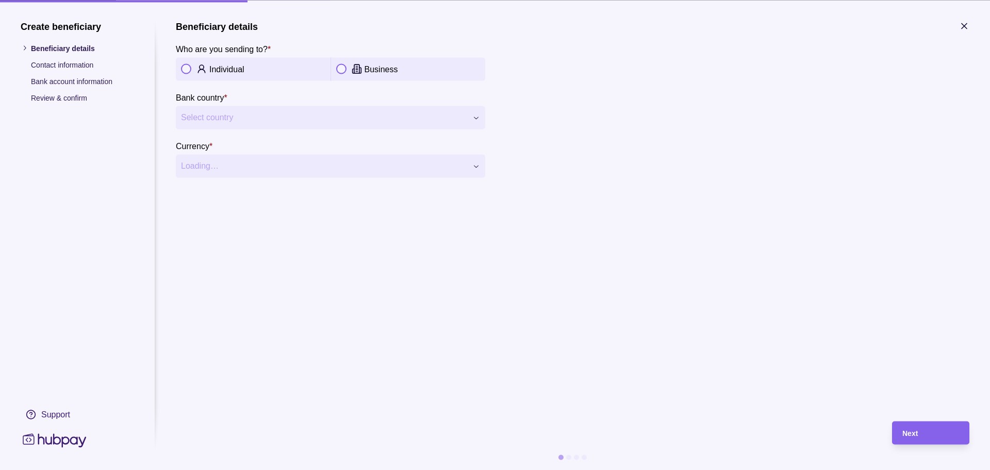
click at [961, 23] on icon "button" at bounding box center [964, 26] width 10 height 10
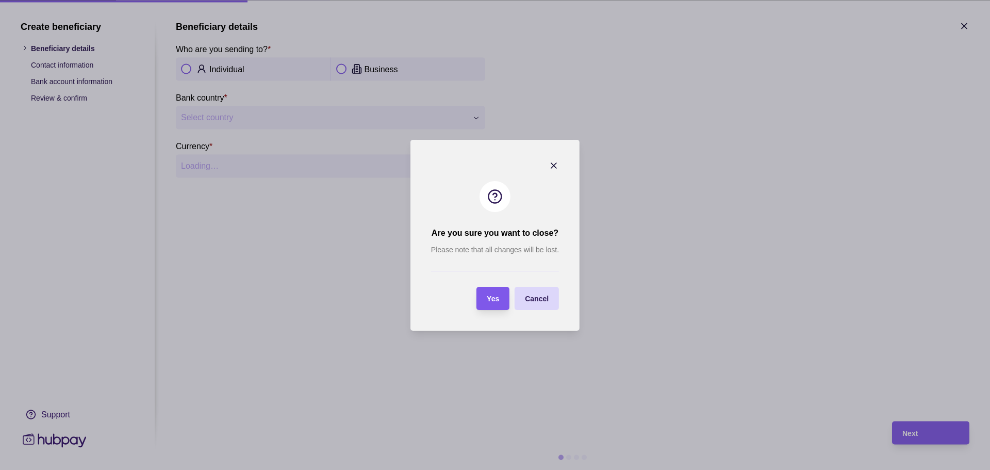
click at [493, 294] on div "Yes" at bounding box center [493, 298] width 12 height 12
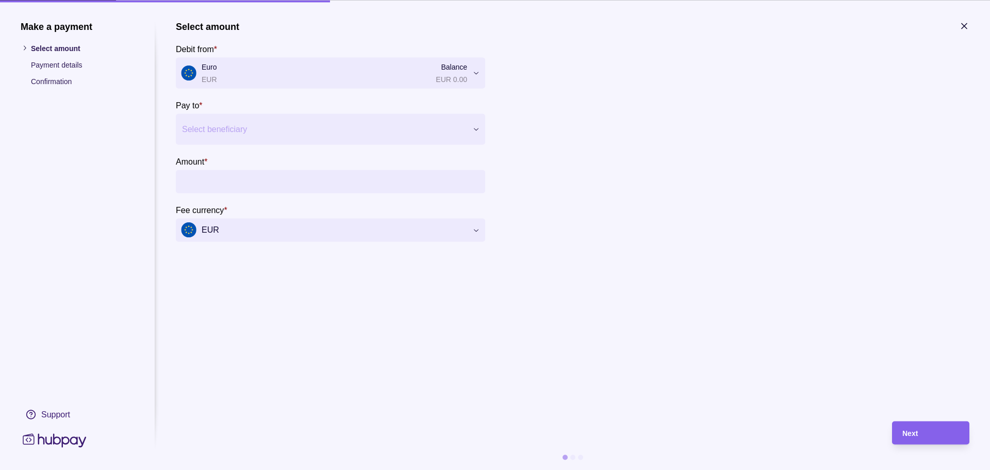
click at [961, 24] on icon "button" at bounding box center [964, 26] width 10 height 10
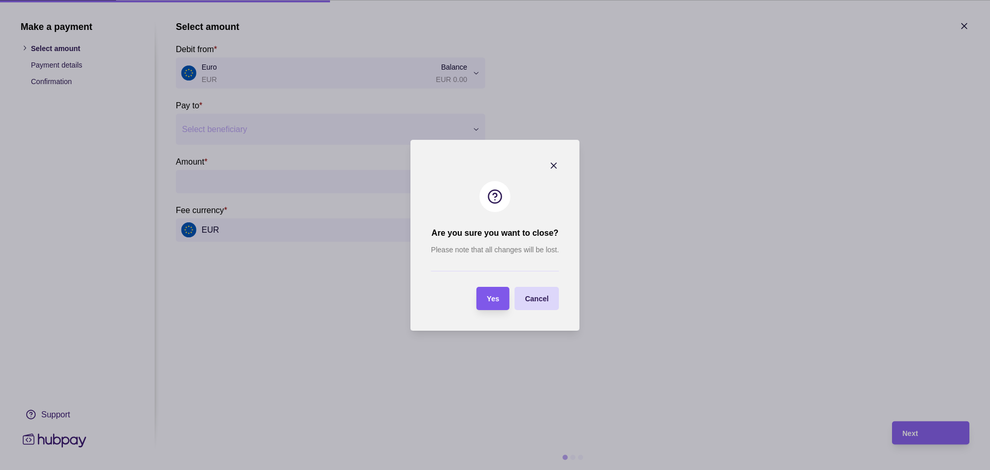
click at [495, 296] on span "Yes" at bounding box center [493, 298] width 12 height 8
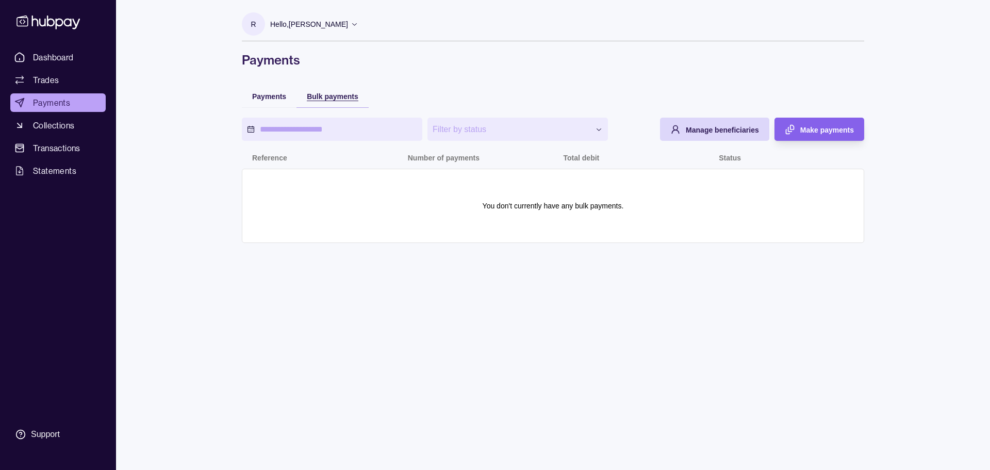
click at [332, 102] on div "Bulk payments" at bounding box center [333, 96] width 52 height 12
click at [823, 133] on span "Make payments" at bounding box center [827, 130] width 54 height 8
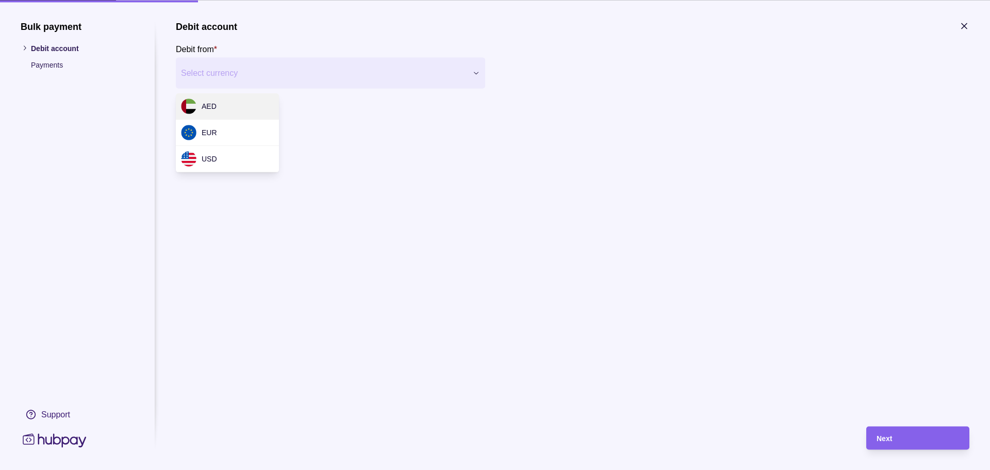
click at [283, 469] on div "Bulk payment Debit account Payments Support Debit account Debit from * Select c…" at bounding box center [495, 470] width 990 height 0
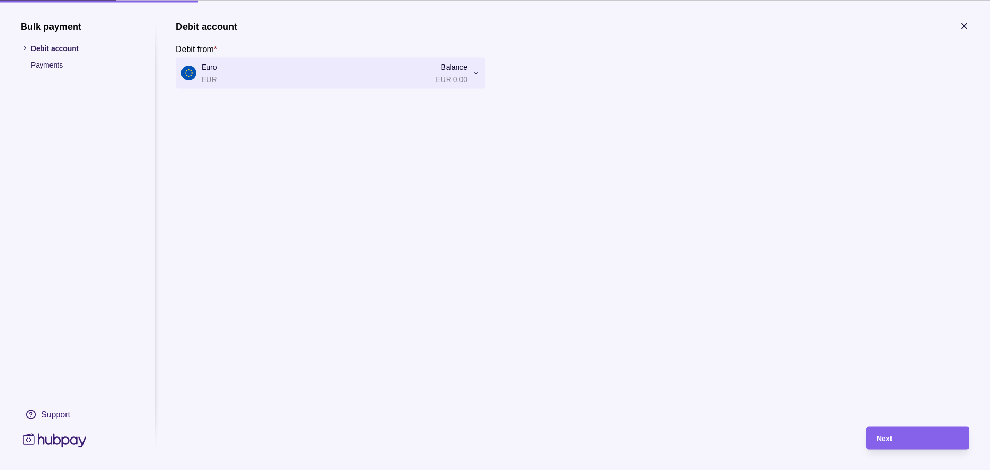
click at [53, 64] on p "Payments" at bounding box center [82, 64] width 103 height 11
click at [919, 434] on div "Next" at bounding box center [917, 437] width 82 height 12
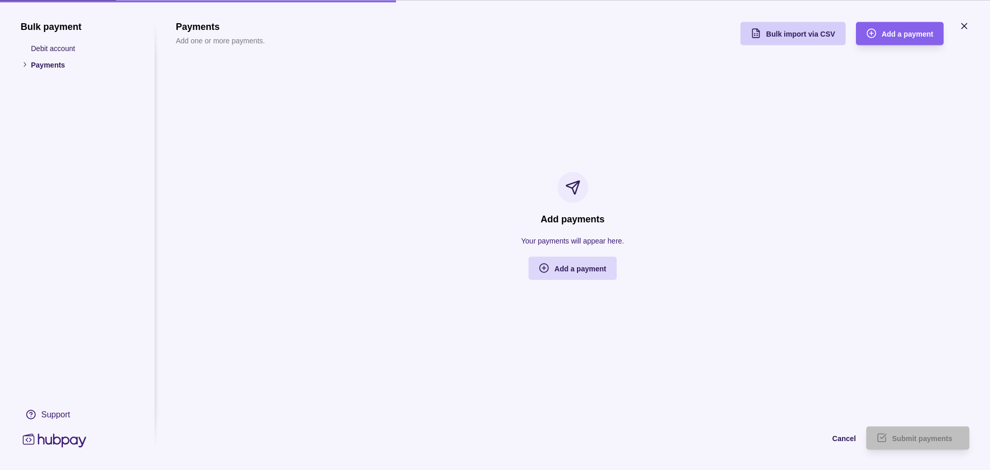
click at [776, 35] on span "Bulk import via CSV" at bounding box center [800, 34] width 69 height 8
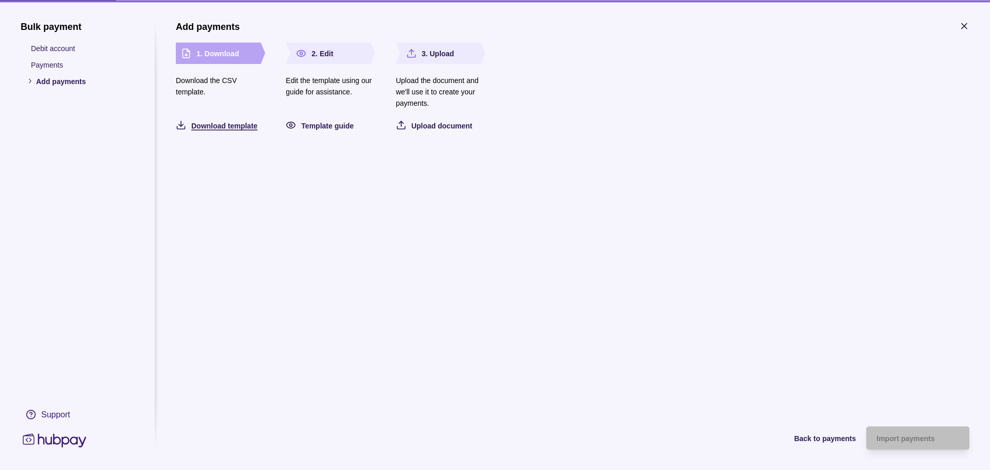
click at [220, 126] on span "Download template" at bounding box center [224, 125] width 66 height 8
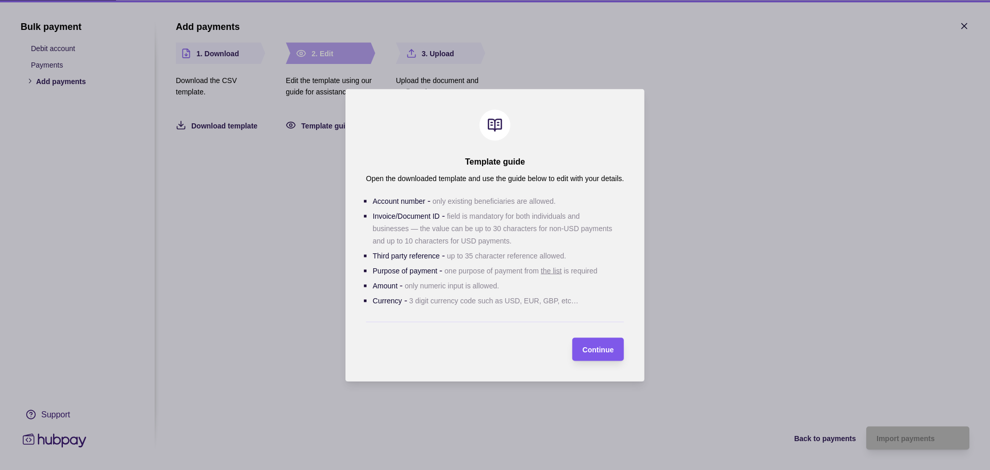
click at [597, 352] on span "Continue" at bounding box center [597, 349] width 31 height 8
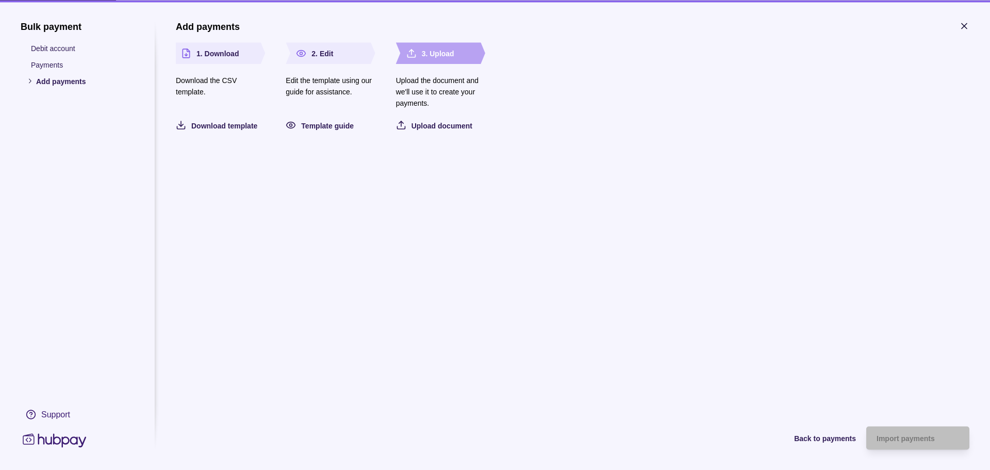
click at [70, 445] on icon at bounding box center [55, 439] width 68 height 19
click at [69, 443] on icon at bounding box center [55, 439] width 68 height 19
click at [822, 441] on span "Back to payments" at bounding box center [825, 438] width 62 height 8
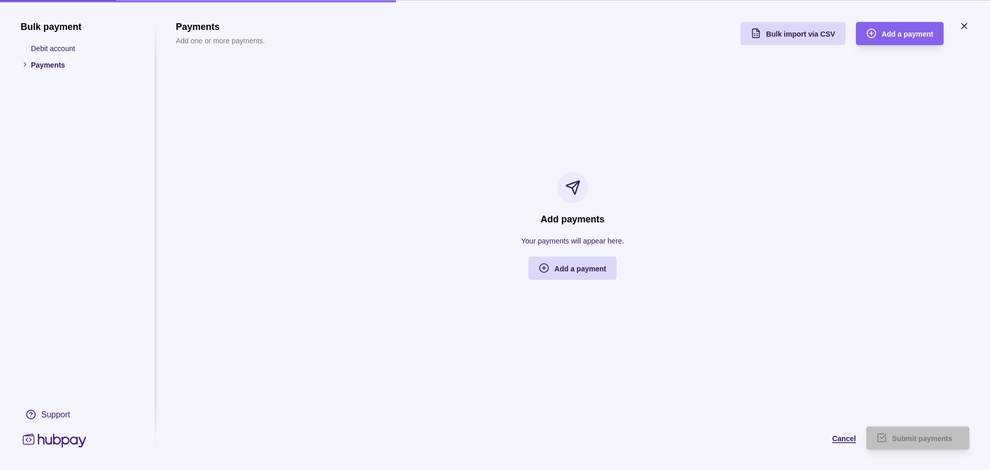
click at [842, 439] on span "Cancel" at bounding box center [844, 438] width 24 height 8
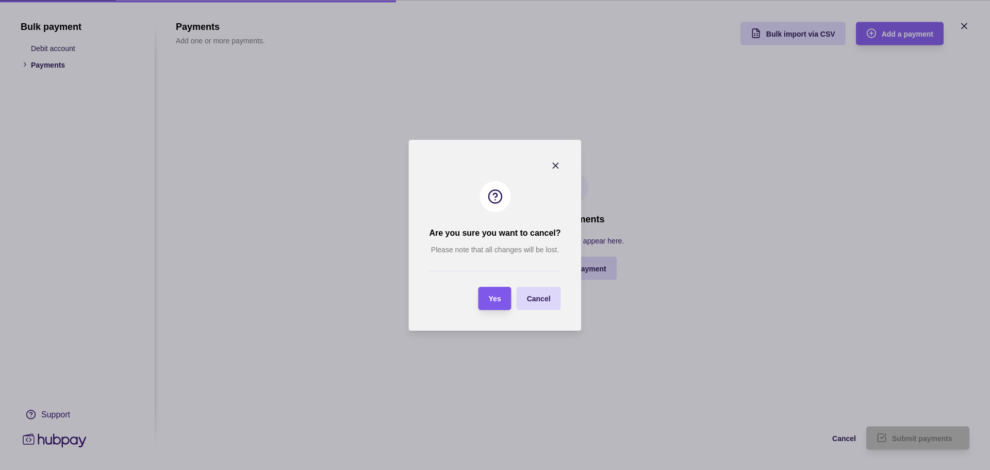
click at [495, 305] on div "Yes" at bounding box center [487, 298] width 28 height 23
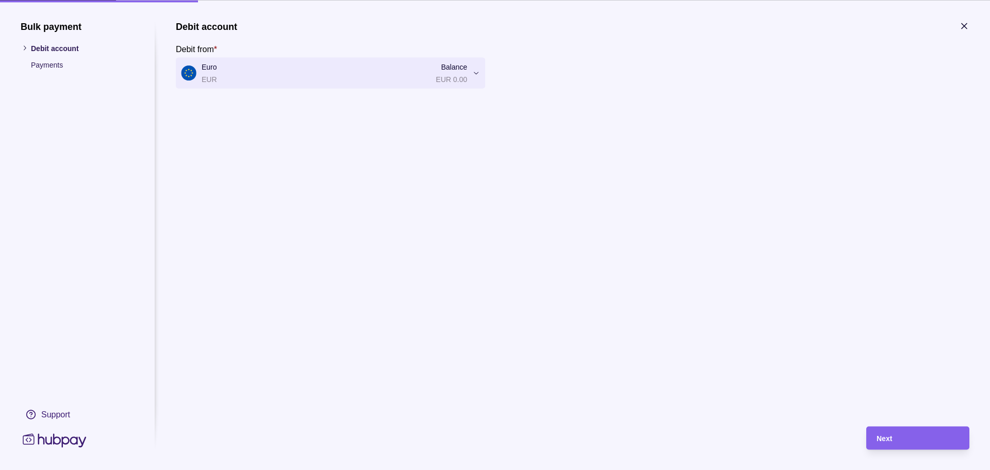
click at [962, 26] on icon "button" at bounding box center [964, 26] width 10 height 10
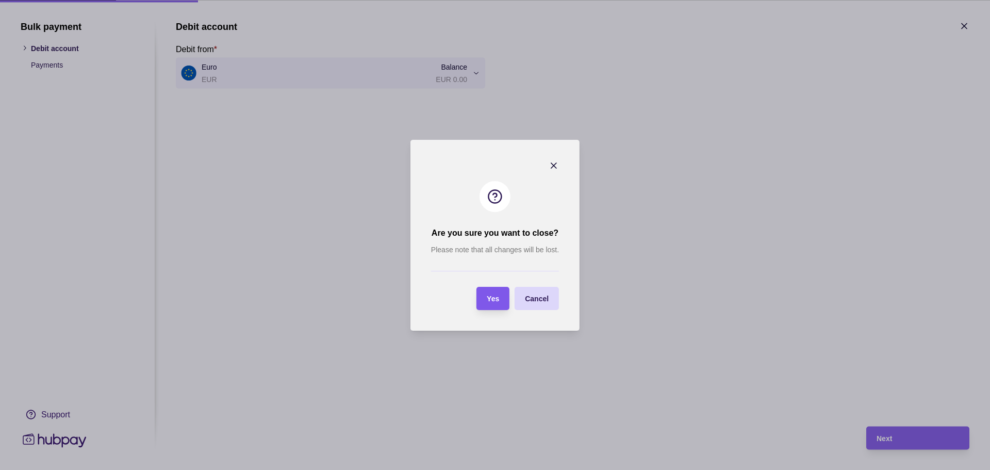
click at [492, 295] on span "Yes" at bounding box center [493, 298] width 12 height 8
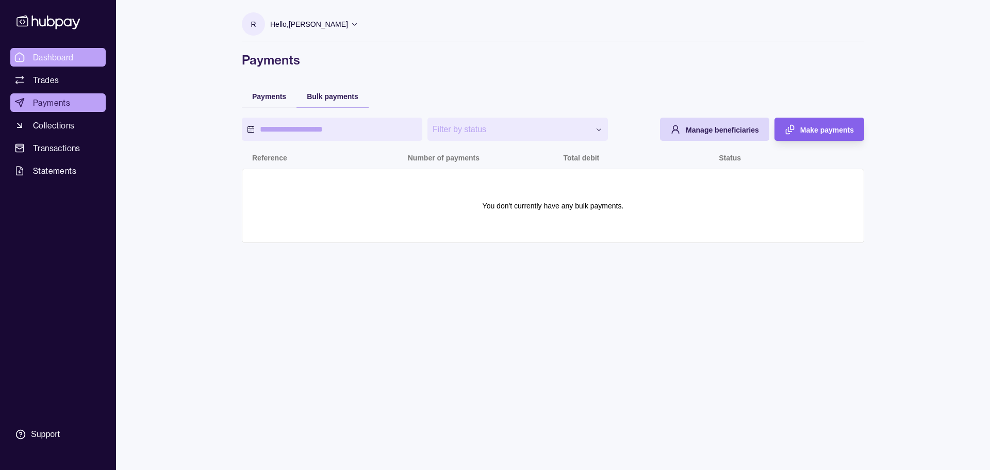
click at [40, 49] on link "Dashboard" at bounding box center [57, 57] width 95 height 19
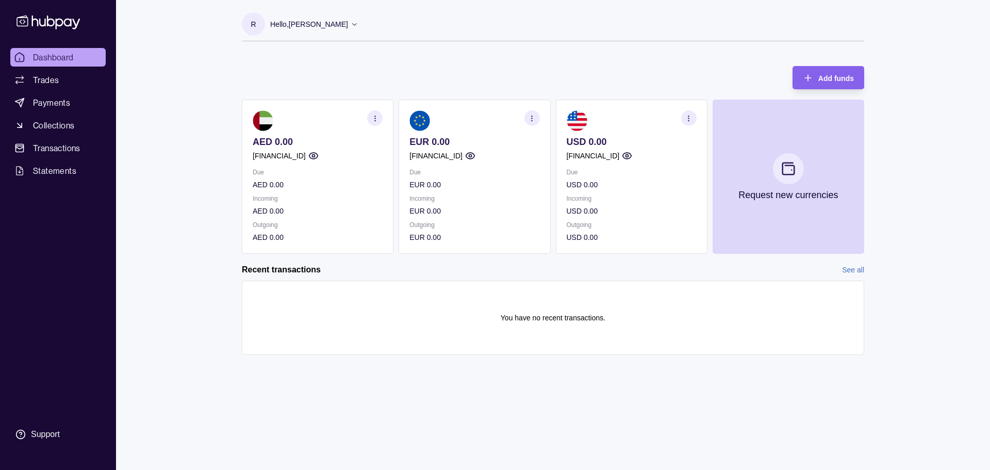
click at [685, 119] on section "button" at bounding box center [688, 117] width 15 height 15
click at [610, 145] on link "View account details" at bounding box center [617, 143] width 65 height 11
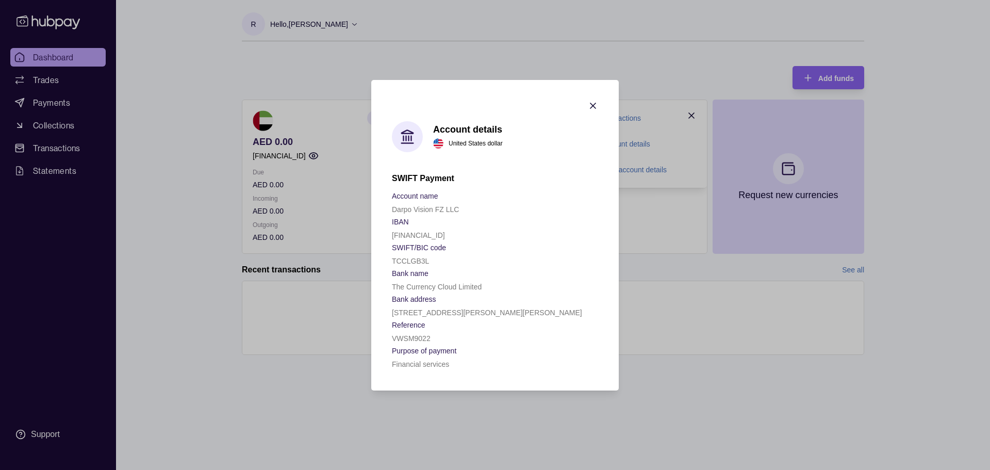
click at [391, 237] on section "Account details United States dollar SWIFT Payment Account name Darpo Vision FZ…" at bounding box center [494, 235] width 247 height 310
drag, startPoint x: 391, startPoint y: 235, endPoint x: 486, endPoint y: 236, distance: 94.3
click at [486, 236] on section "Account details United States dollar SWIFT Payment Account name Darpo Vision FZ…" at bounding box center [494, 235] width 247 height 310
copy p "[FINANCIAL_ID]"
click at [597, 105] on icon "button" at bounding box center [593, 106] width 10 height 10
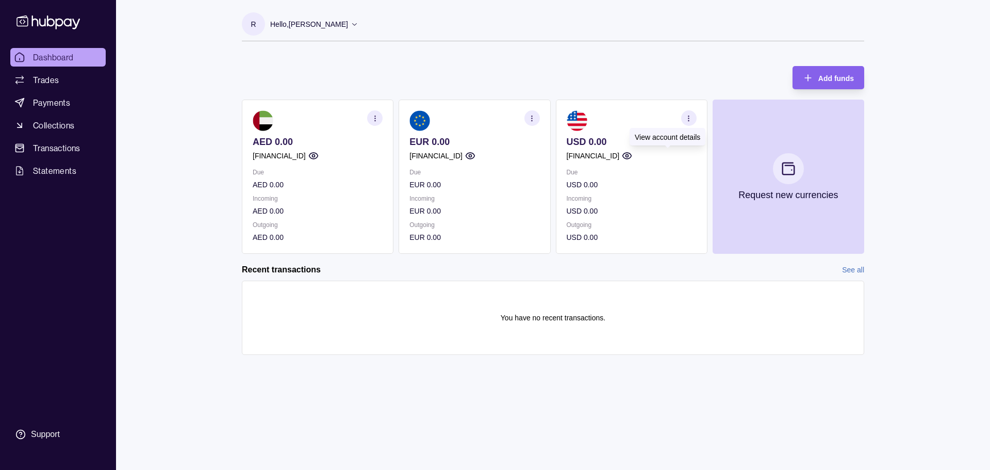
click at [632, 155] on icon "button" at bounding box center [627, 156] width 10 height 10
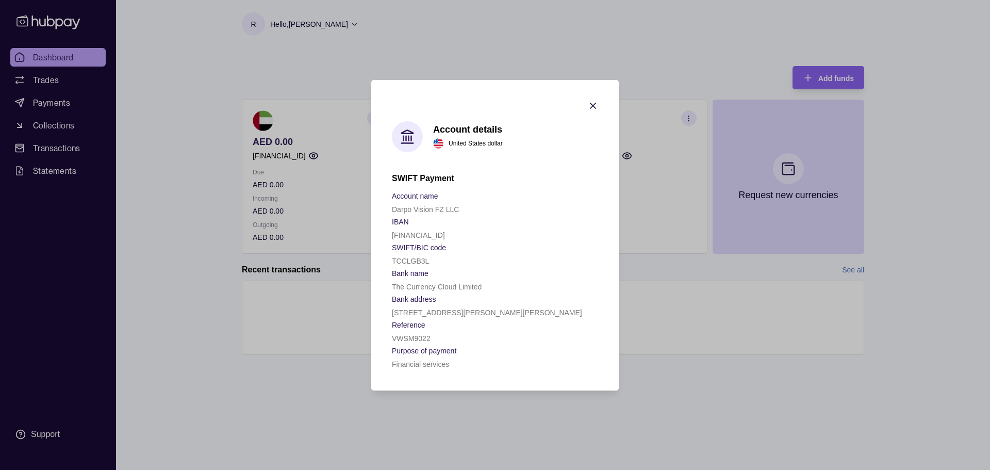
drag, startPoint x: 391, startPoint y: 235, endPoint x: 487, endPoint y: 237, distance: 95.4
click at [487, 237] on section "Account details United States dollar SWIFT Payment Account name Darpo Vision FZ…" at bounding box center [494, 235] width 247 height 310
copy p "[FINANCIAL_ID]"
click at [594, 106] on icon "button" at bounding box center [593, 106] width 10 height 10
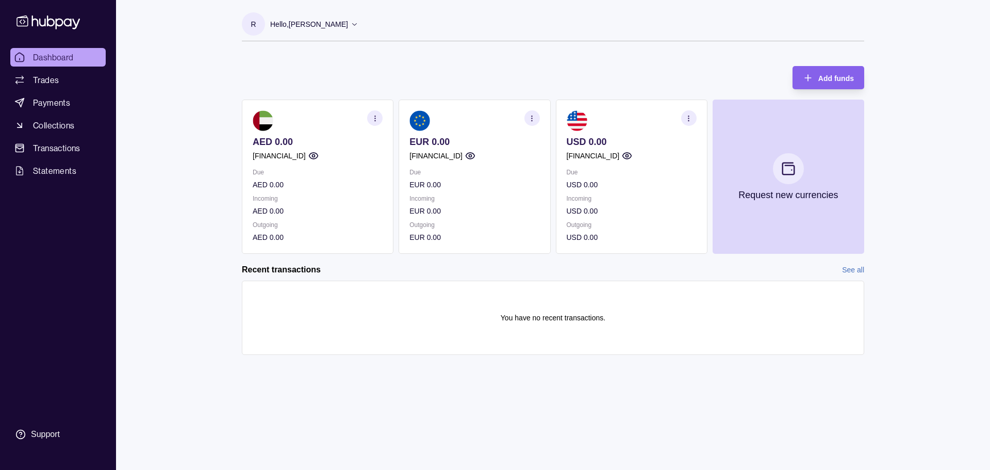
click at [683, 115] on section "button" at bounding box center [688, 117] width 15 height 15
click at [599, 144] on link "View account details" at bounding box center [617, 143] width 65 height 11
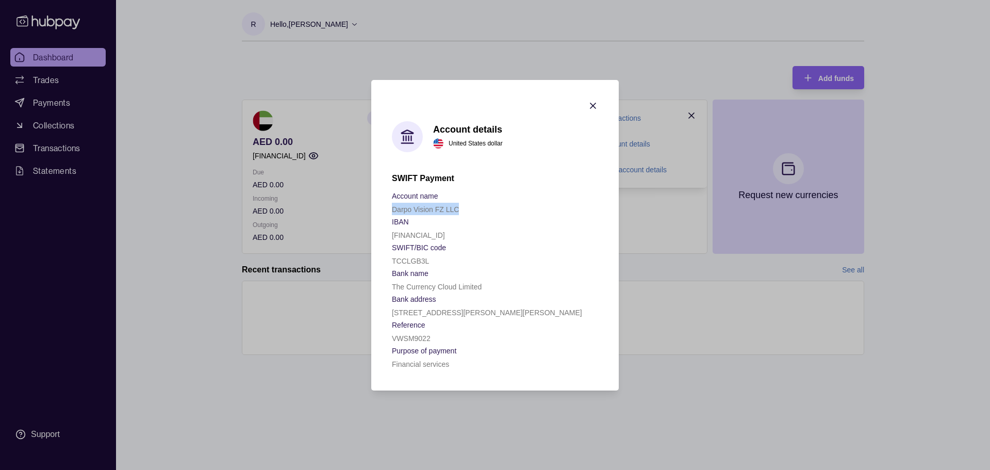
drag, startPoint x: 391, startPoint y: 209, endPoint x: 461, endPoint y: 211, distance: 70.1
click at [461, 211] on section "Account details United States dollar SWIFT Payment Account name Darpo Vision FZ…" at bounding box center [494, 235] width 247 height 310
copy p "Darpo Vision FZ LLC"
drag, startPoint x: 392, startPoint y: 235, endPoint x: 487, endPoint y: 237, distance: 94.9
click at [487, 237] on div "[FINANCIAL_ID]" at bounding box center [495, 234] width 206 height 12
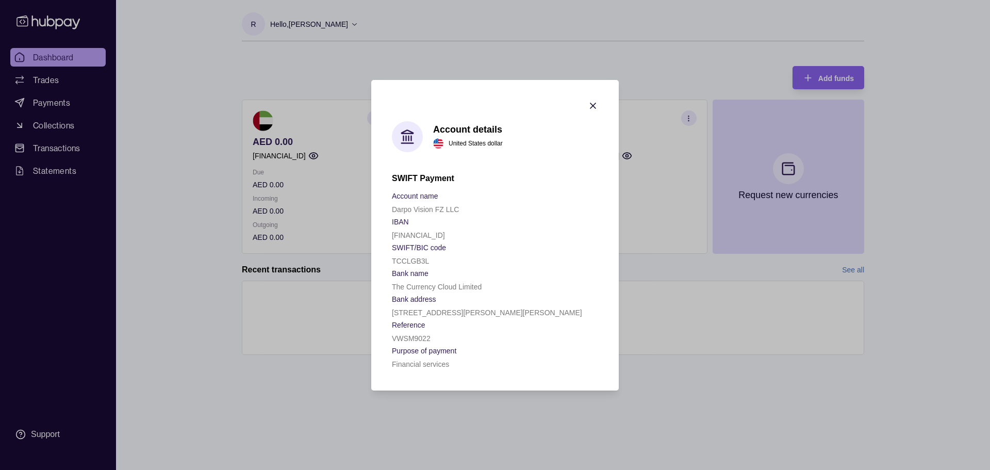
click at [418, 259] on p "TCCLGB3L" at bounding box center [410, 261] width 37 height 8
copy p "TCCLGB3L"
drag, startPoint x: 490, startPoint y: 283, endPoint x: 480, endPoint y: 274, distance: 13.5
click at [490, 283] on div "The Currency Cloud Limited" at bounding box center [495, 286] width 206 height 12
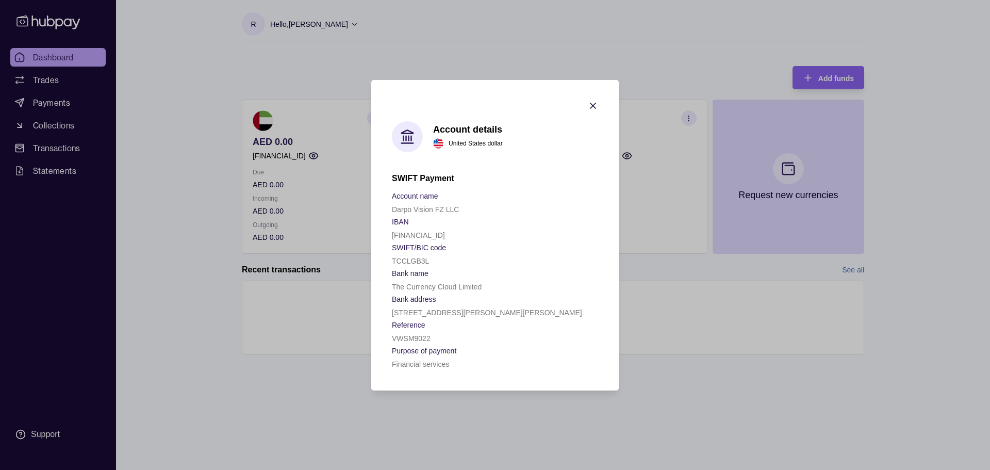
click at [403, 233] on p "[FINANCIAL_ID]" at bounding box center [418, 235] width 53 height 8
copy p "[FINANCIAL_ID]"
click at [461, 208] on div "Darpo Vision FZ LLC" at bounding box center [495, 209] width 206 height 12
drag, startPoint x: 459, startPoint y: 208, endPoint x: 393, endPoint y: 204, distance: 66.1
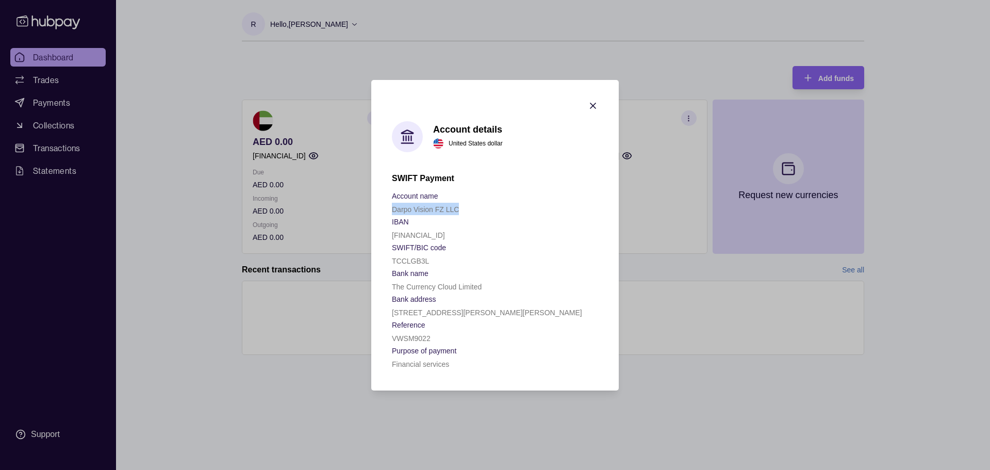
click at [393, 204] on div "Darpo Vision FZ LLC" at bounding box center [495, 209] width 206 height 12
copy p "Darpo Vision FZ LLC"
click at [415, 235] on p "[FINANCIAL_ID]" at bounding box center [418, 235] width 53 height 8
copy p "[FINANCIAL_ID]"
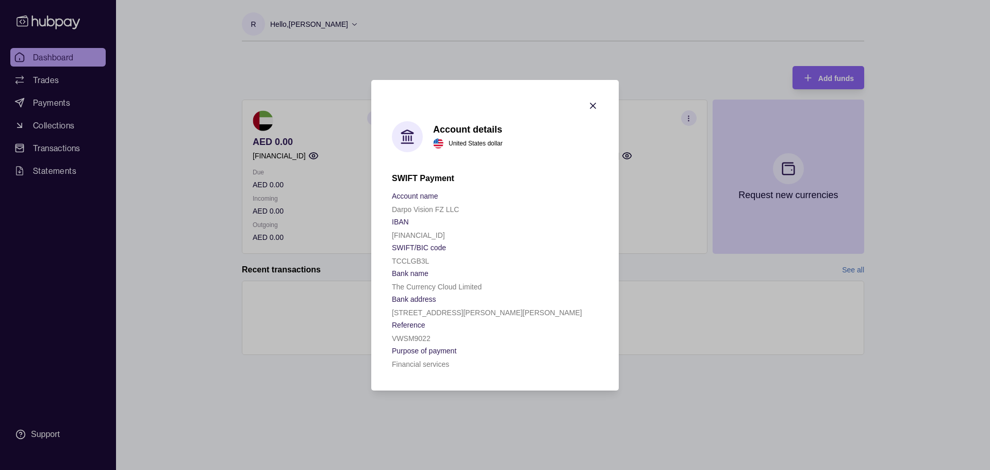
click at [414, 261] on p "TCCLGB3L" at bounding box center [410, 261] width 37 height 8
copy p "TCCLGB3L"
click at [422, 236] on p "[FINANCIAL_ID]" at bounding box center [418, 235] width 53 height 8
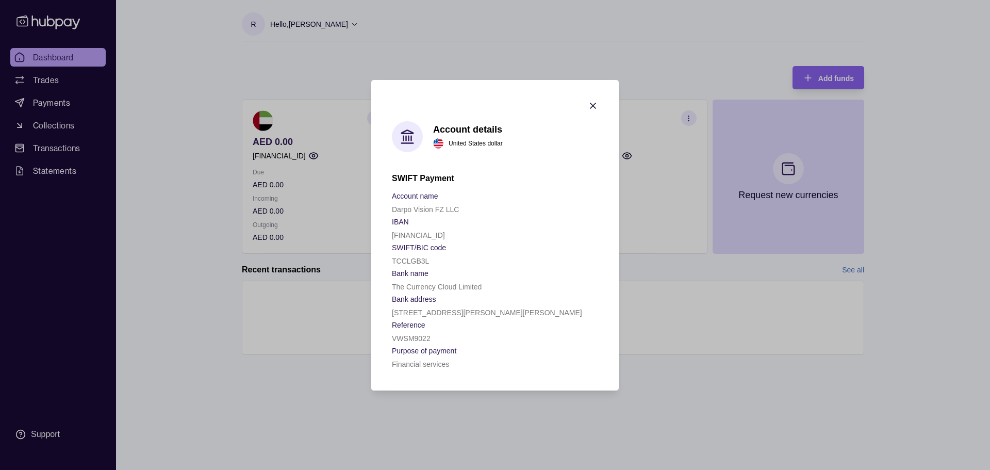
copy p "[FINANCIAL_ID]"
click at [594, 105] on icon "button" at bounding box center [593, 106] width 10 height 10
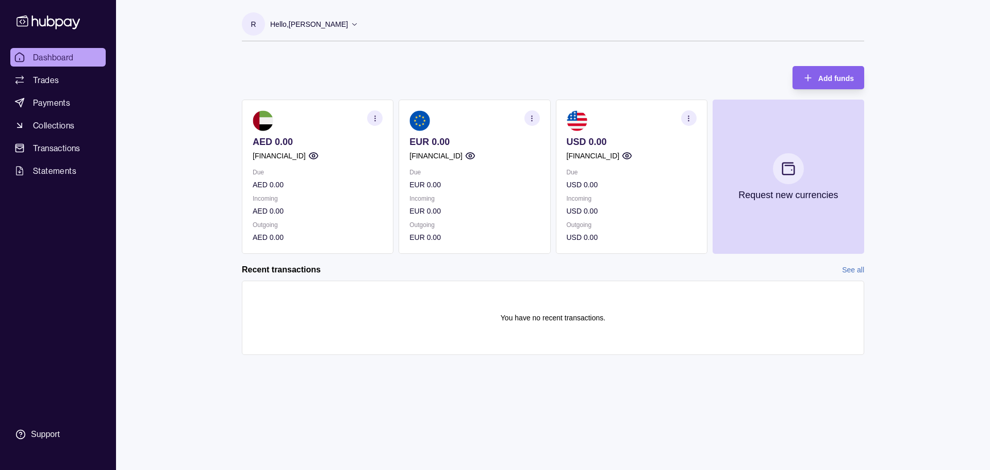
click at [319, 25] on p "Hello, [PERSON_NAME]" at bounding box center [309, 24] width 78 height 11
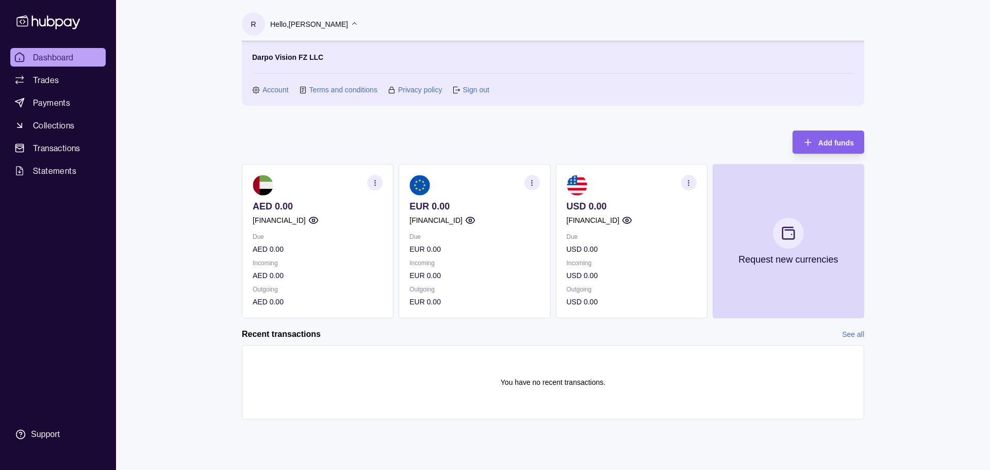
click at [319, 25] on p "Hello, [PERSON_NAME]" at bounding box center [309, 24] width 78 height 11
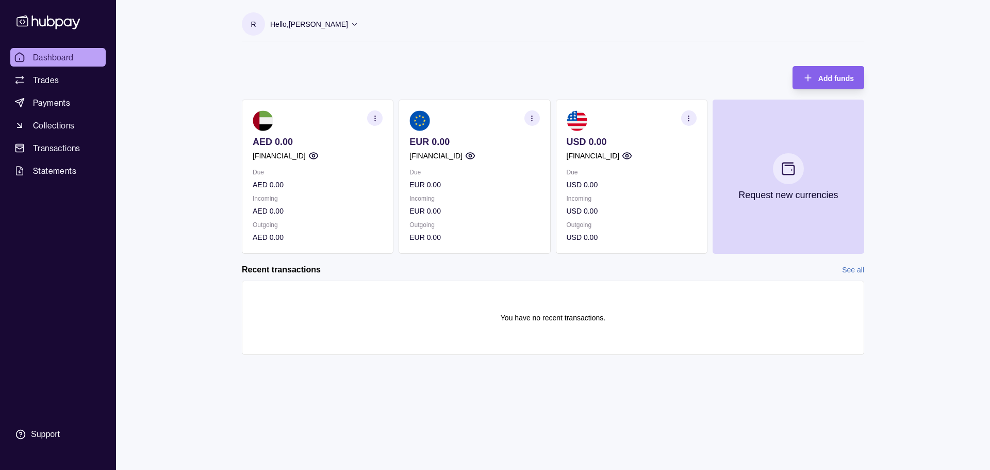
drag, startPoint x: 898, startPoint y: 374, endPoint x: 680, endPoint y: 20, distance: 416.6
click at [898, 374] on div "Dashboard Trades Payments Collections Transactions Statements Support R Hello, …" at bounding box center [495, 235] width 990 height 470
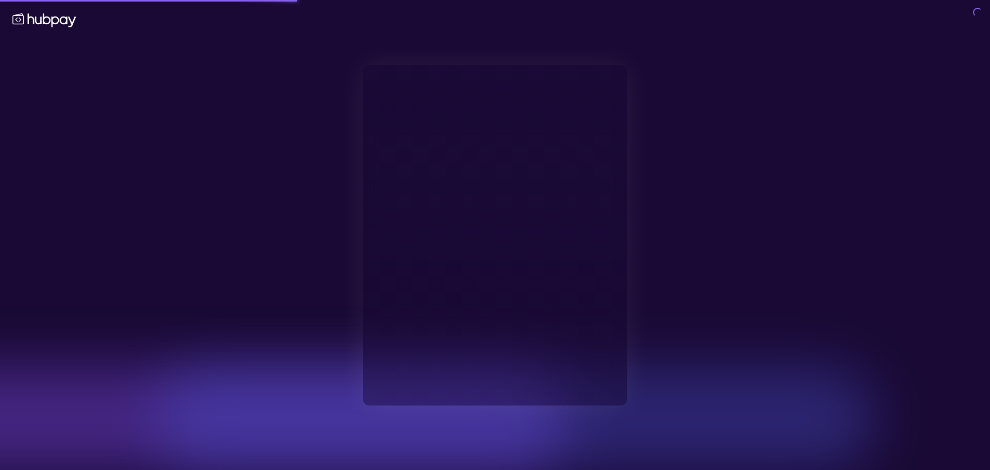
type input "**********"
